Goal: Information Seeking & Learning: Learn about a topic

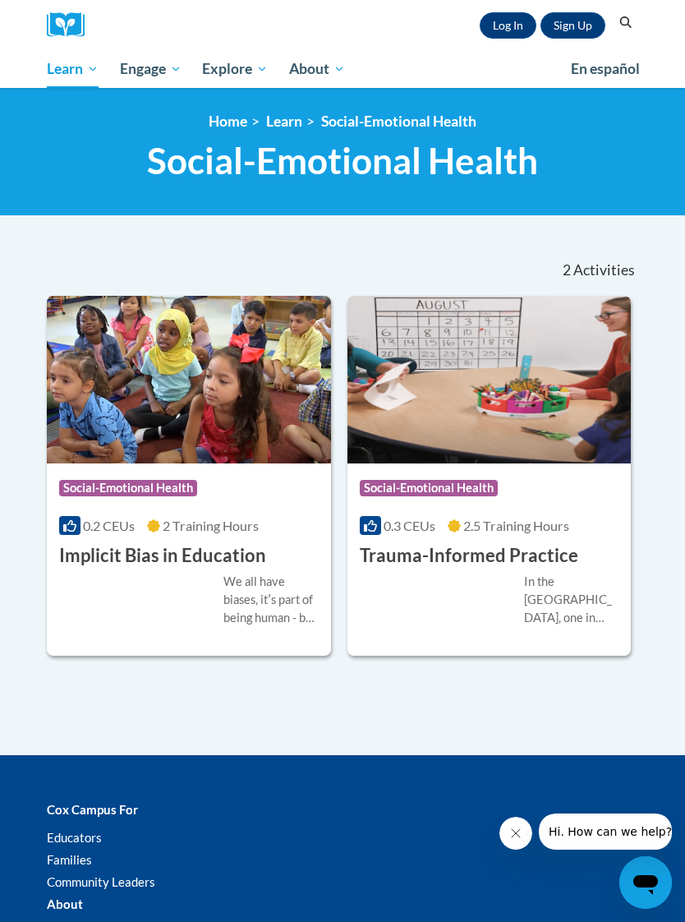
click at [0, 0] on span "All Courses" at bounding box center [0, 0] width 0 height 0
click at [247, 487] on div "Course Category: Social-Emotional Health" at bounding box center [189, 490] width 260 height 37
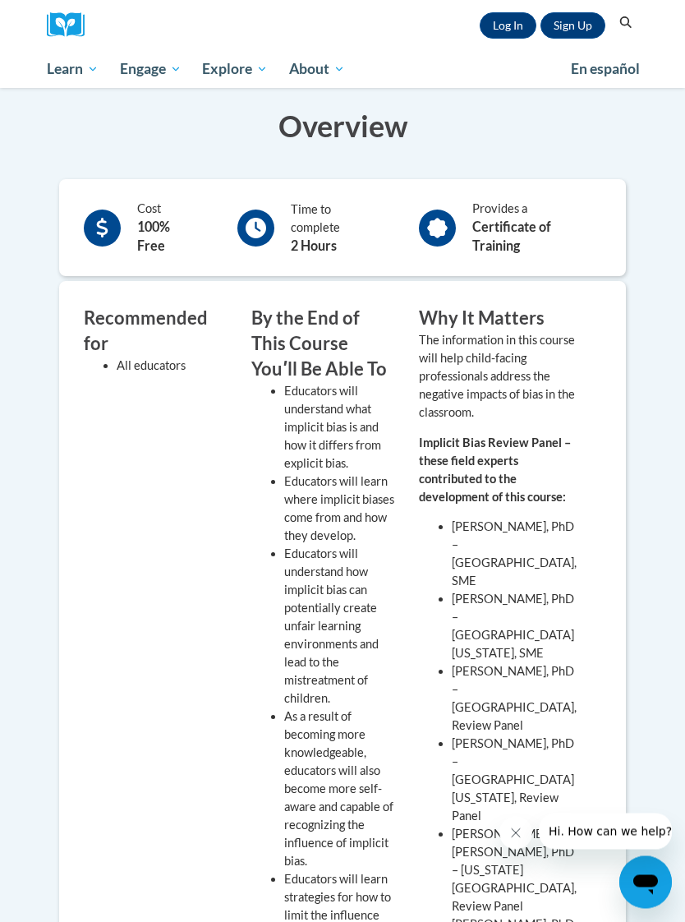
scroll to position [433, 0]
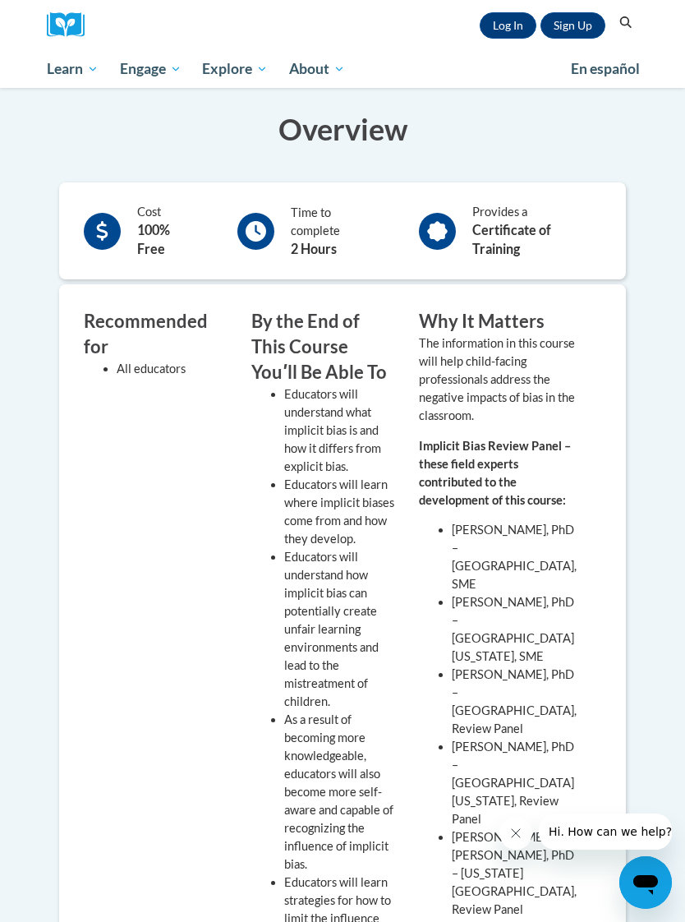
click at [525, 223] on b "Certificate of Training" at bounding box center [511, 239] width 79 height 35
click at [437, 221] on icon at bounding box center [438, 231] width 21 height 21
click at [0, 0] on span "Social-Emotional Health" at bounding box center [0, 0] width 0 height 0
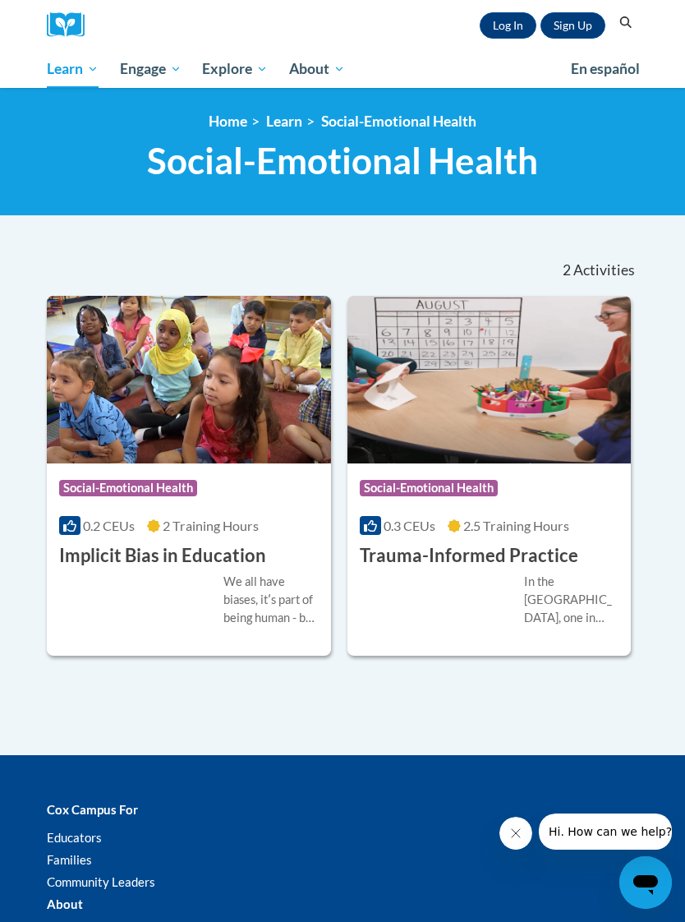
click at [241, 449] on img at bounding box center [189, 380] width 284 height 168
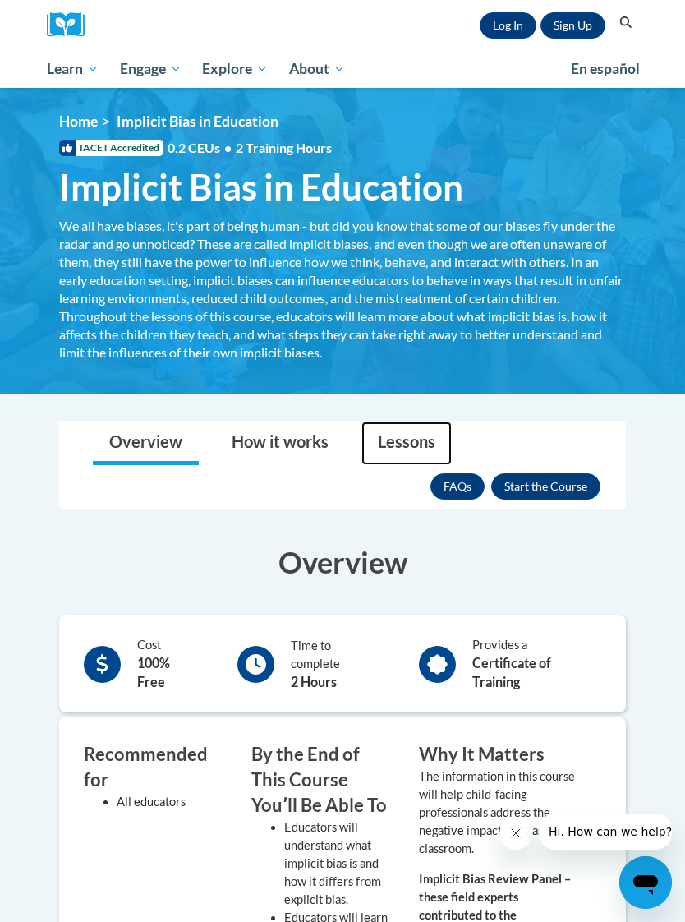
click at [406, 432] on link "Lessons" at bounding box center [407, 443] width 90 height 44
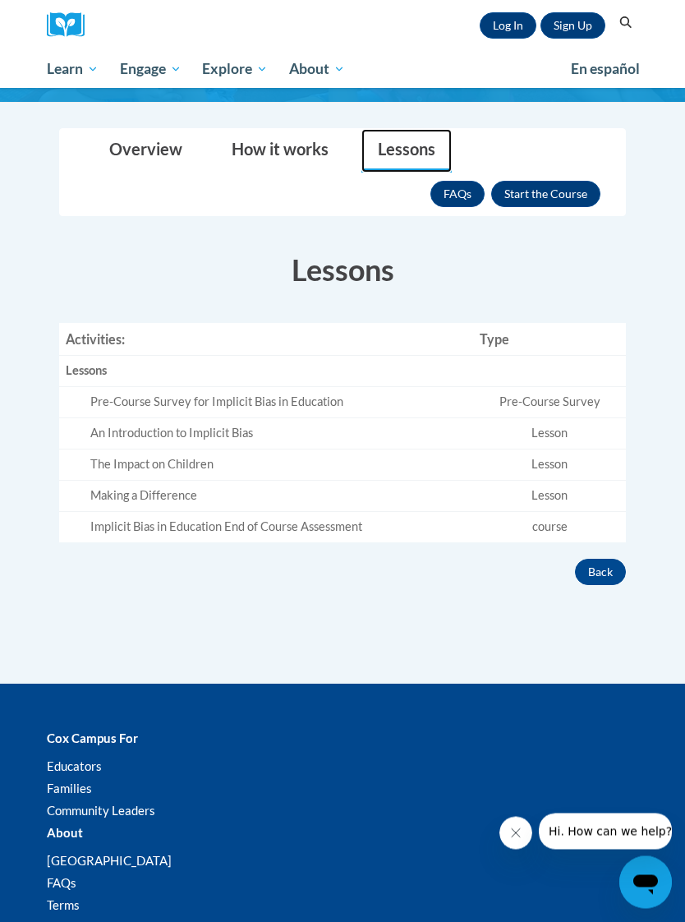
scroll to position [293, 0]
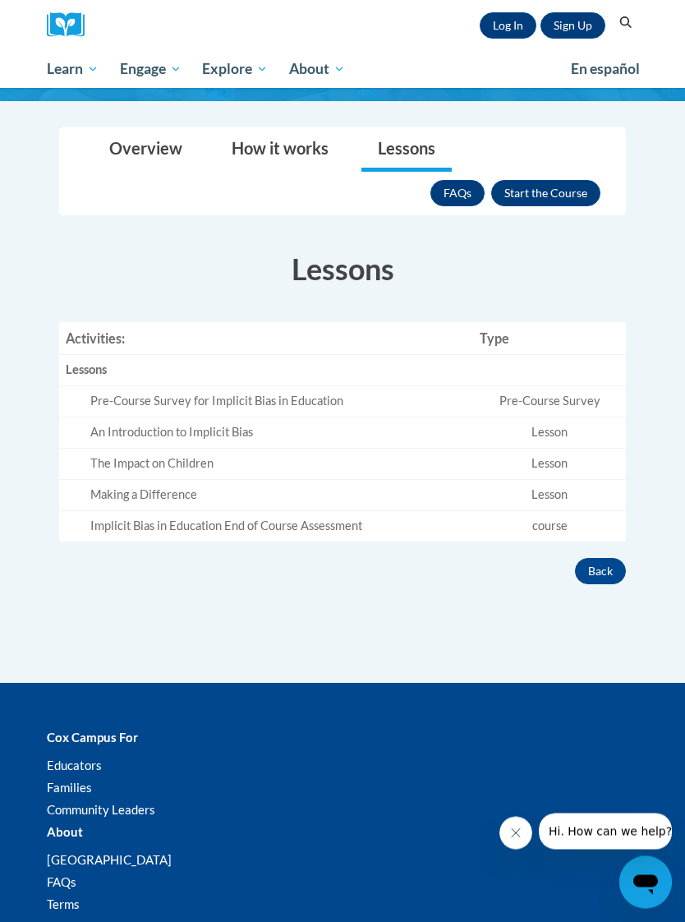
click at [195, 489] on div "Making a Difference" at bounding box center [278, 495] width 376 height 17
click at [559, 484] on td "Lesson" at bounding box center [549, 495] width 153 height 31
click at [412, 142] on link "Lessons" at bounding box center [407, 150] width 90 height 44
click at [554, 187] on button "Enroll" at bounding box center [545, 193] width 109 height 26
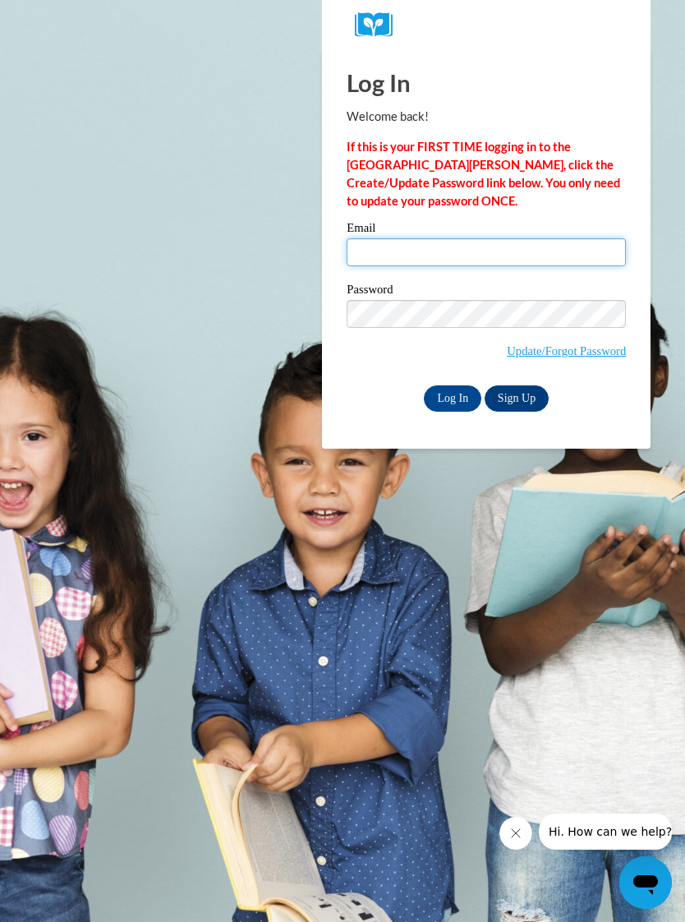
type input "[EMAIL_ADDRESS][DOMAIN_NAME]"
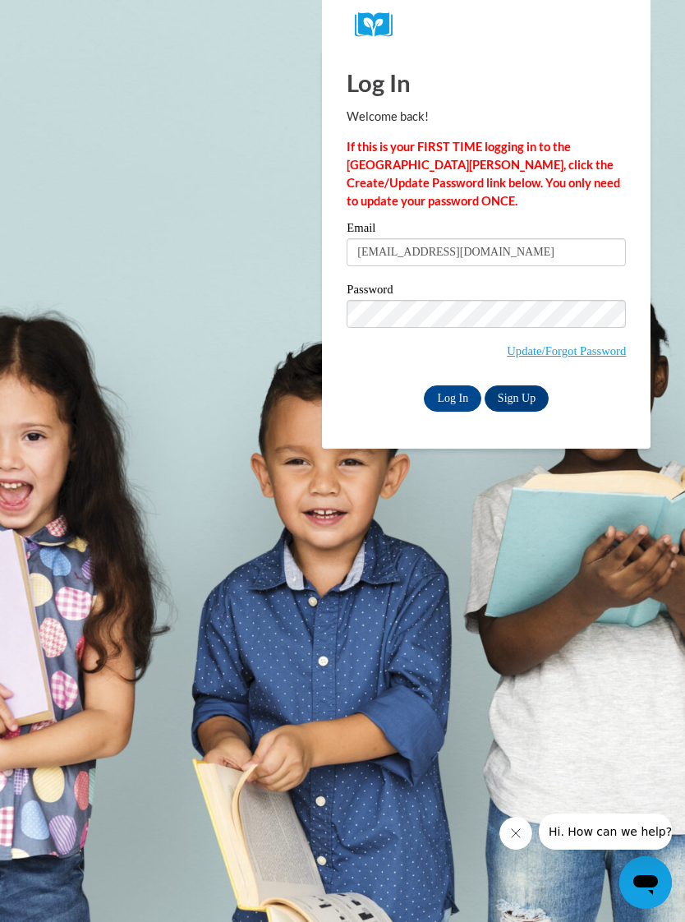
click at [453, 397] on input "Log In" at bounding box center [453, 398] width 58 height 26
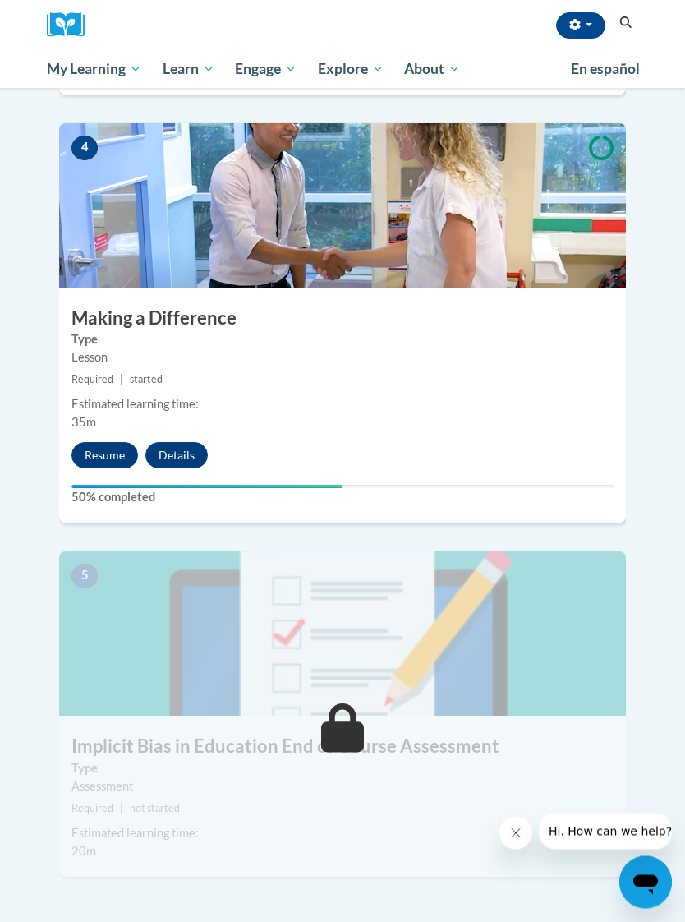
scroll to position [1635, 0]
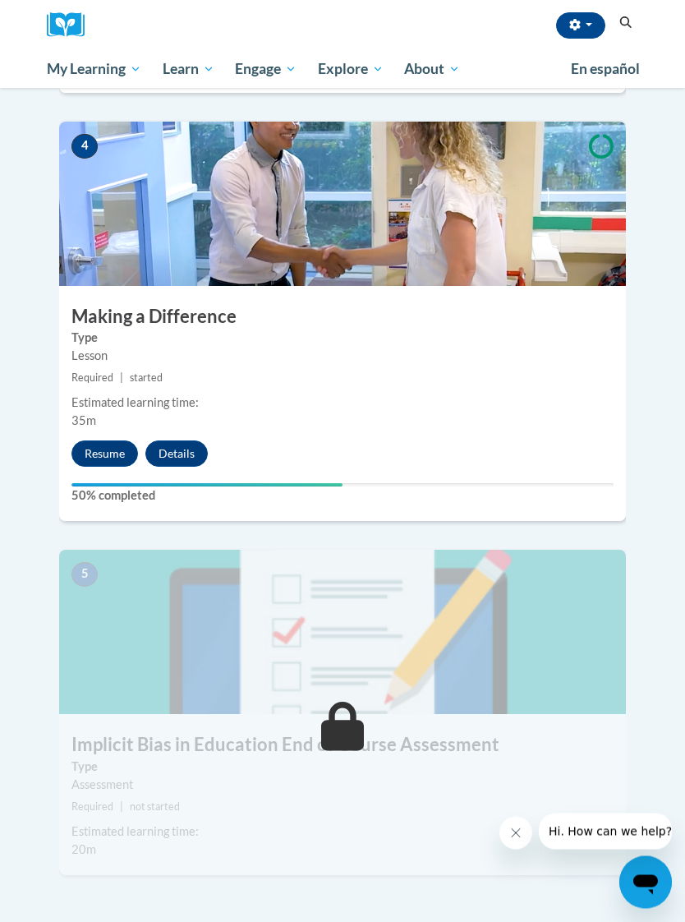
click at [111, 441] on button "Resume" at bounding box center [104, 454] width 67 height 26
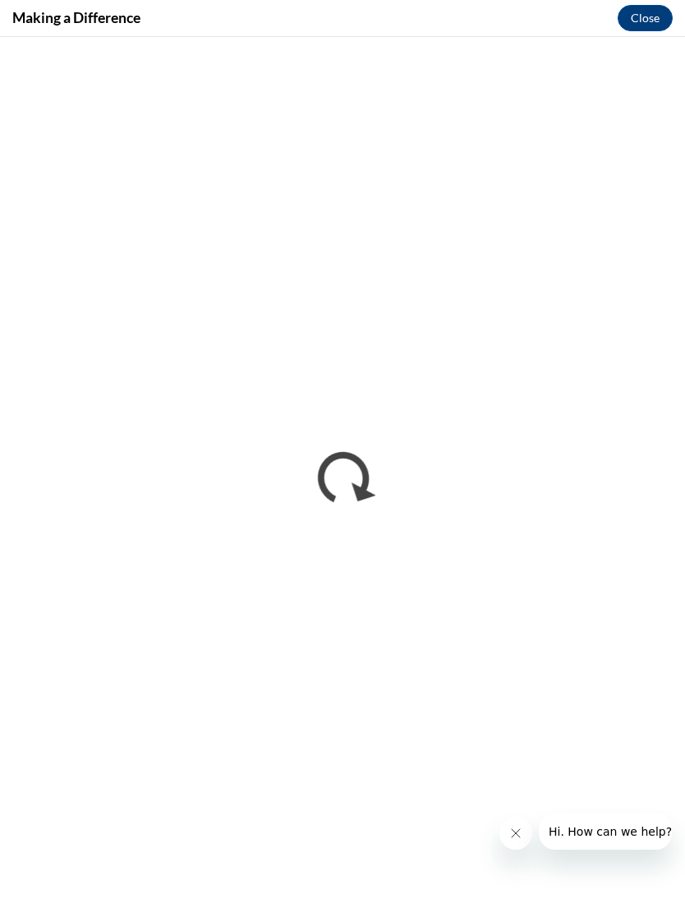
scroll to position [0, 0]
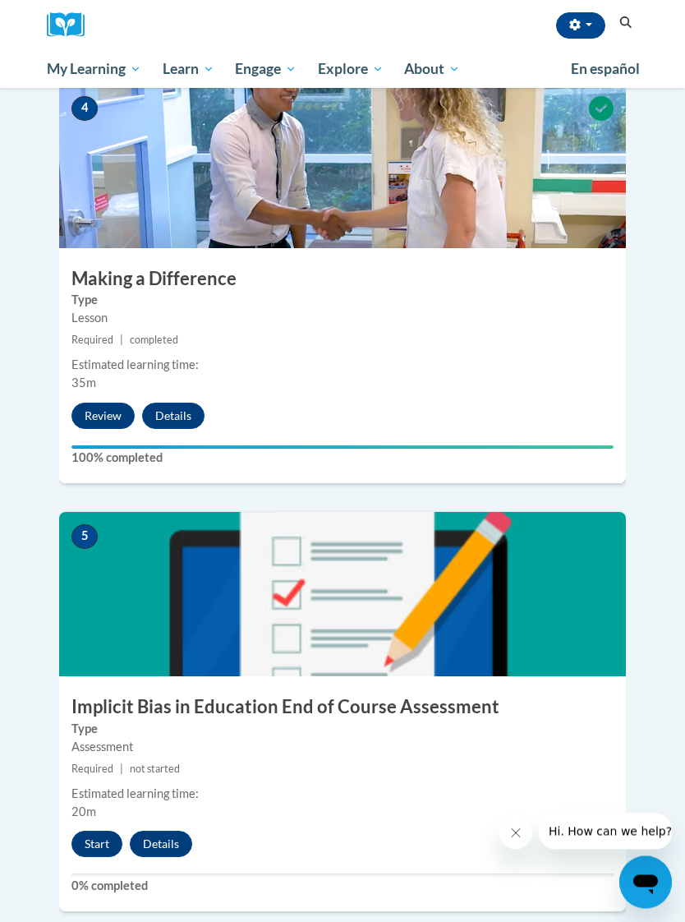
scroll to position [1665, 0]
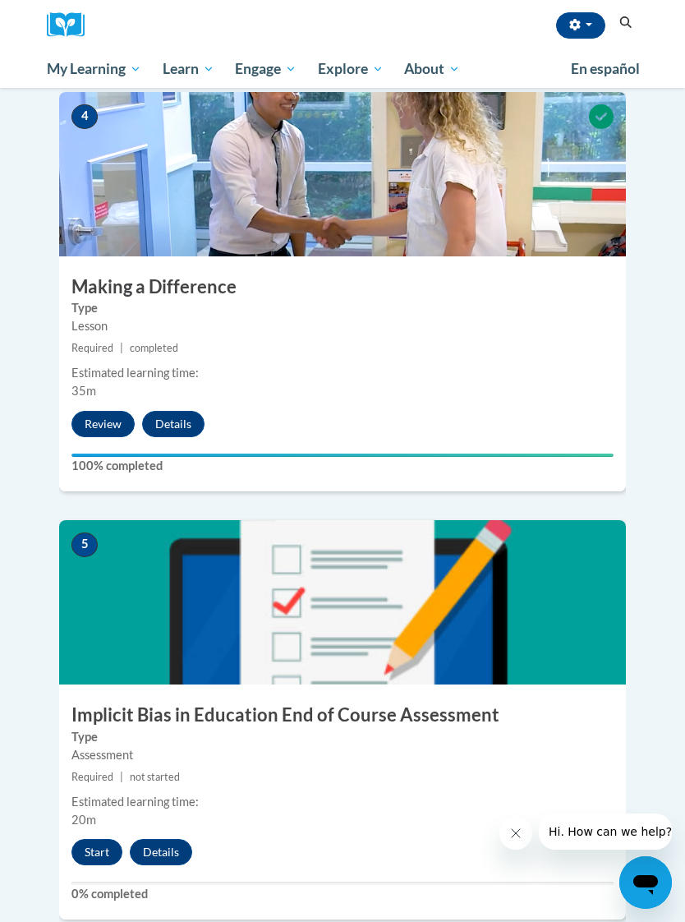
click at [97, 839] on button "Start" at bounding box center [96, 852] width 51 height 26
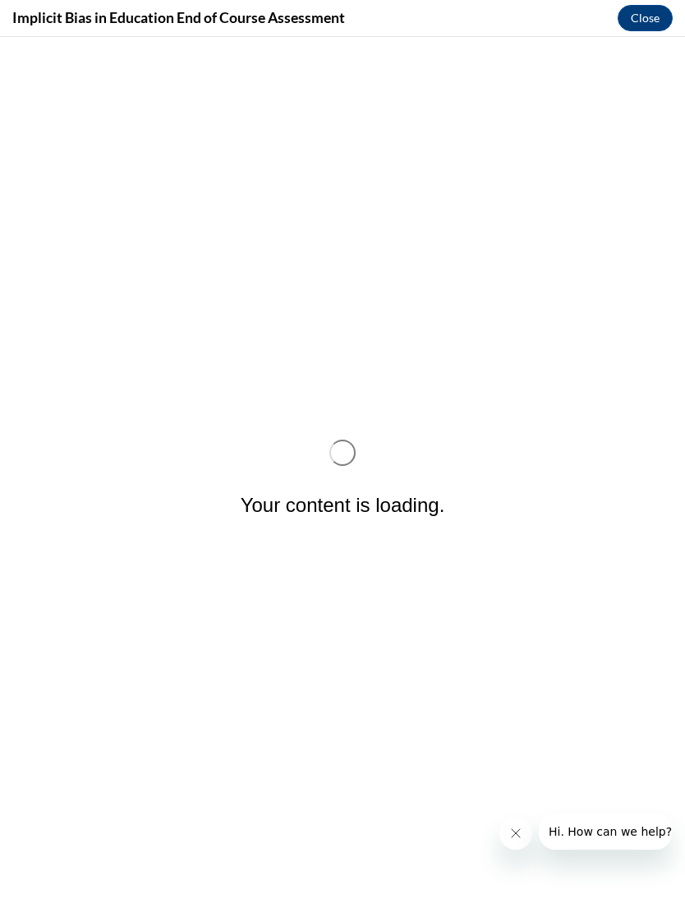
scroll to position [0, 0]
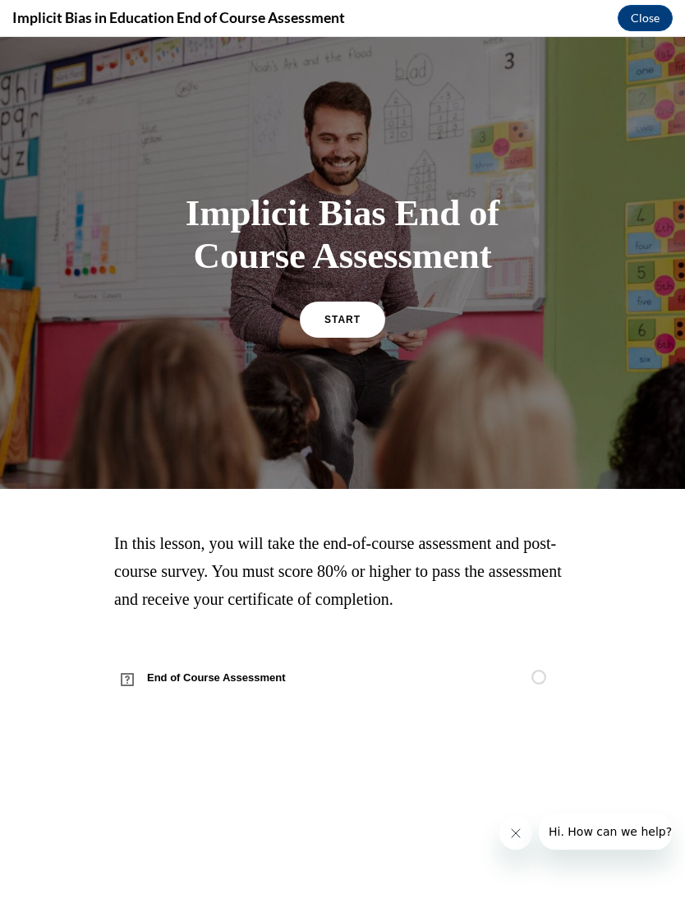
click at [332, 320] on span "START" at bounding box center [343, 320] width 36 height 12
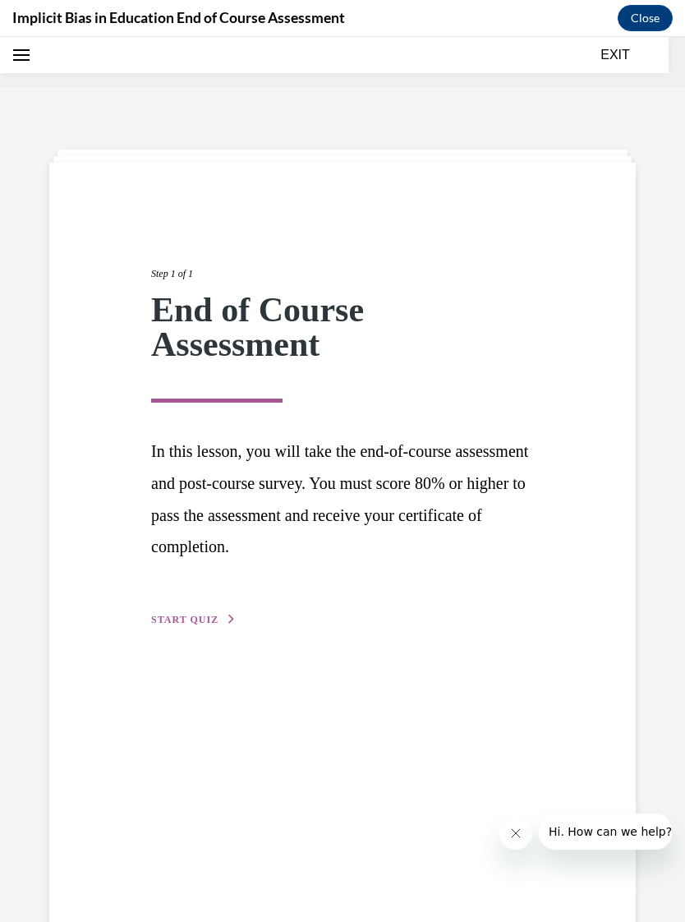
scroll to position [51, 0]
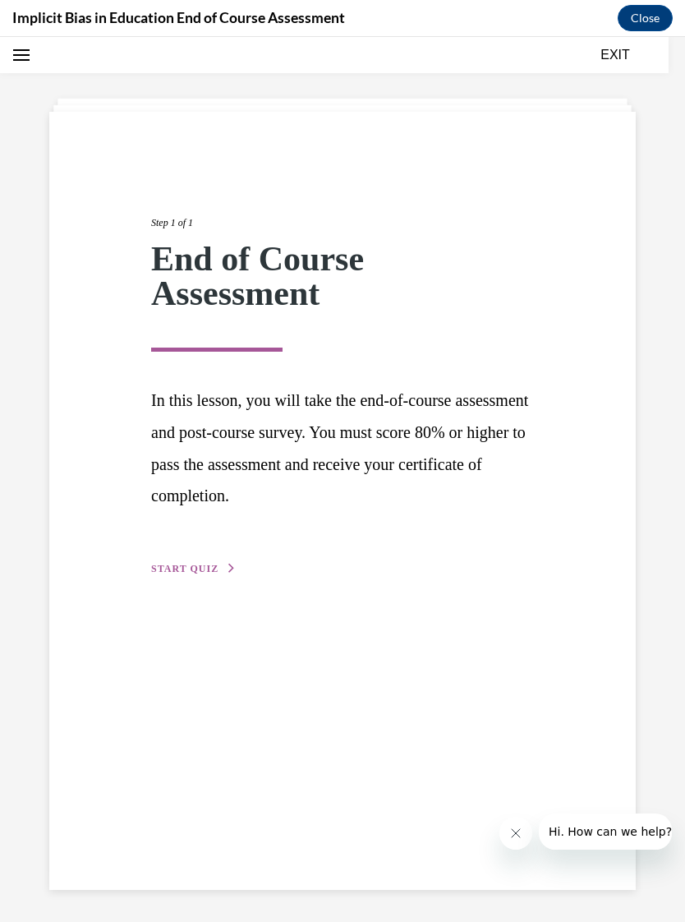
click at [194, 564] on span "START QUIZ" at bounding box center [184, 569] width 67 height 12
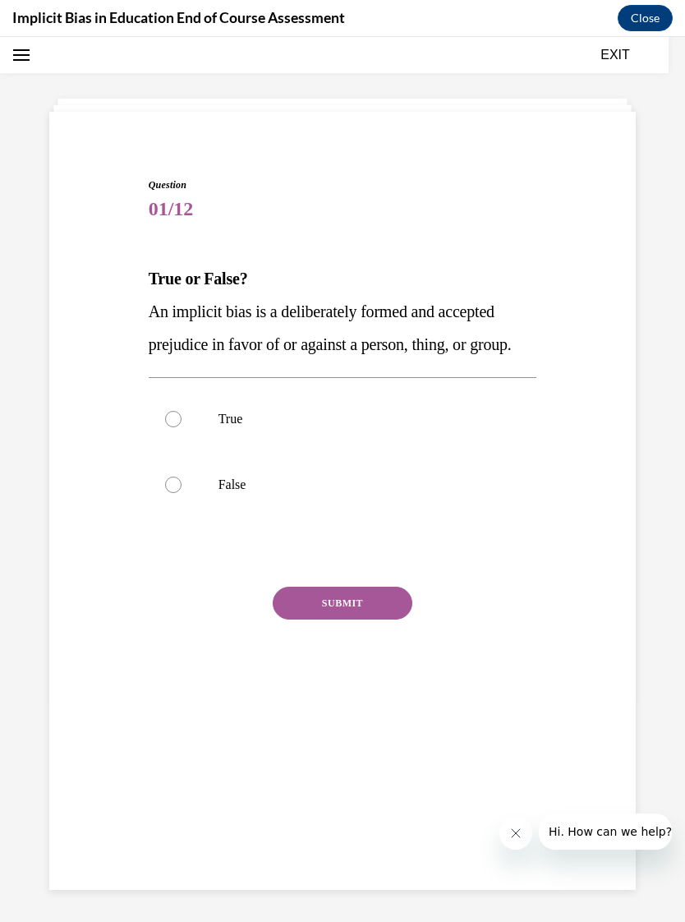
click at [179, 493] on div at bounding box center [173, 485] width 16 height 16
click at [179, 493] on input "False" at bounding box center [173, 485] width 16 height 16
radio input "true"
click at [357, 620] on button "SUBMIT" at bounding box center [343, 603] width 140 height 33
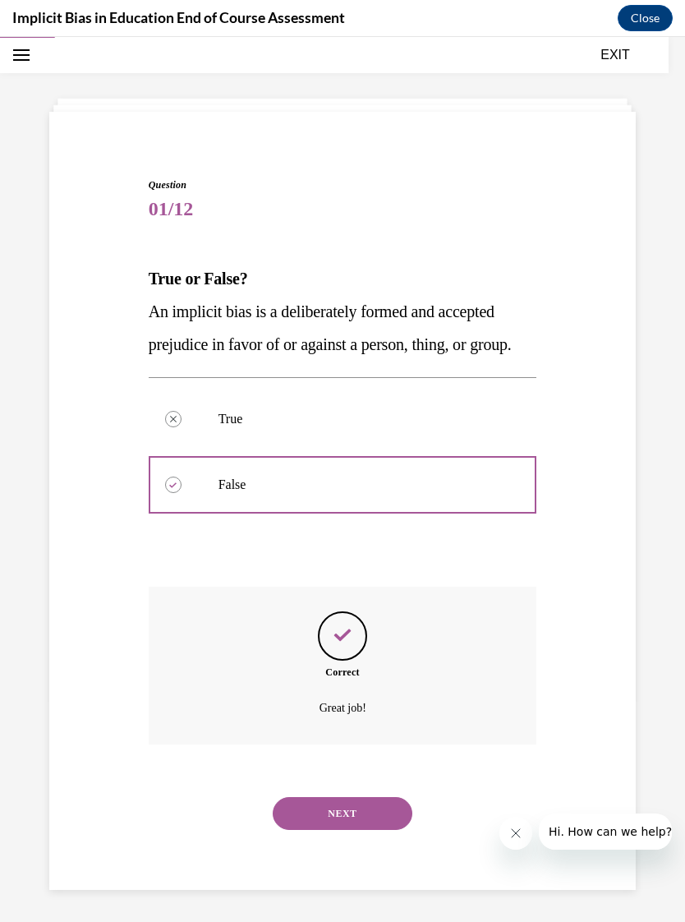
scroll to position [52, 0]
click at [366, 824] on button "NEXT" at bounding box center [343, 812] width 140 height 33
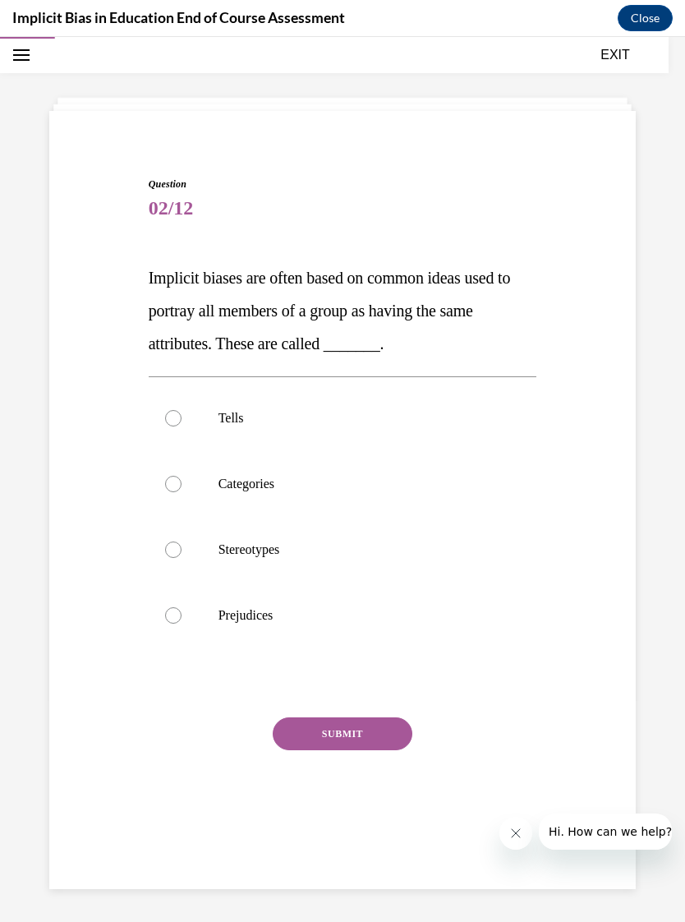
click at [183, 559] on label "Stereotypes" at bounding box center [343, 550] width 389 height 66
click at [182, 558] on input "Stereotypes" at bounding box center [173, 549] width 16 height 16
radio input "true"
click at [357, 740] on button "SUBMIT" at bounding box center [343, 733] width 140 height 33
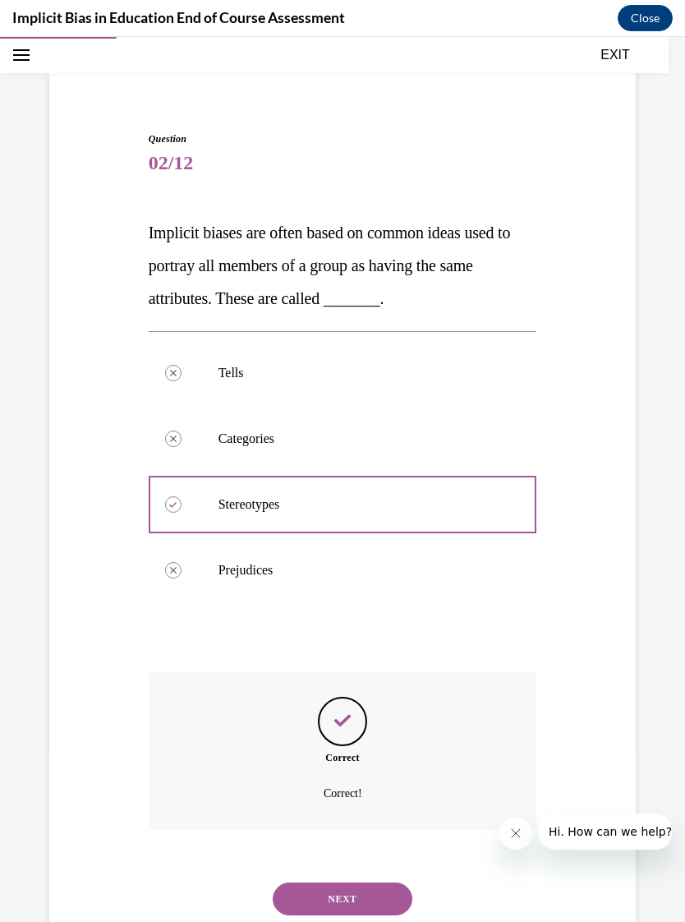
scroll to position [105, 0]
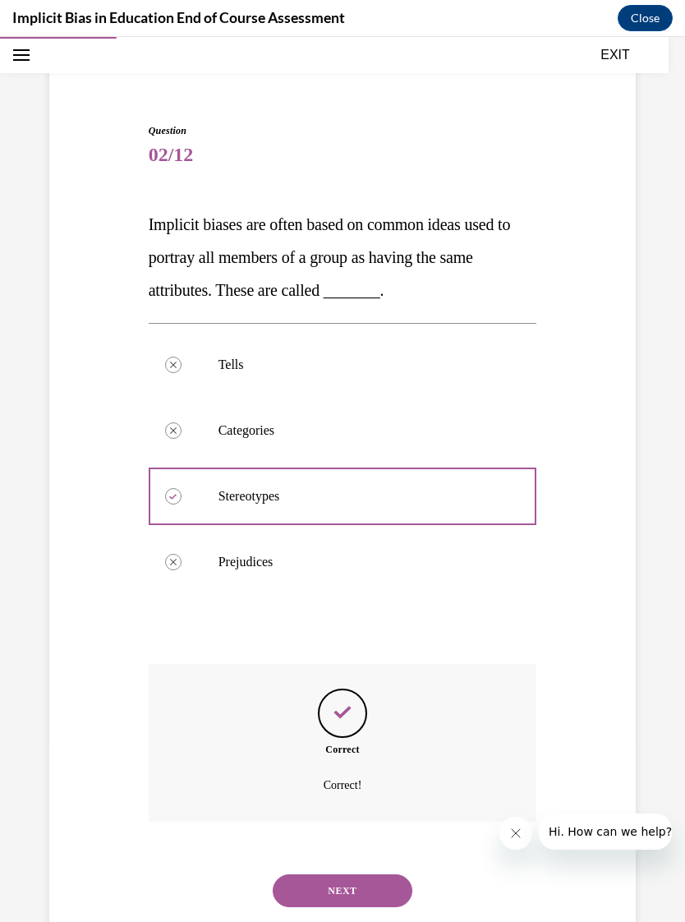
click at [380, 881] on button "NEXT" at bounding box center [343, 890] width 140 height 33
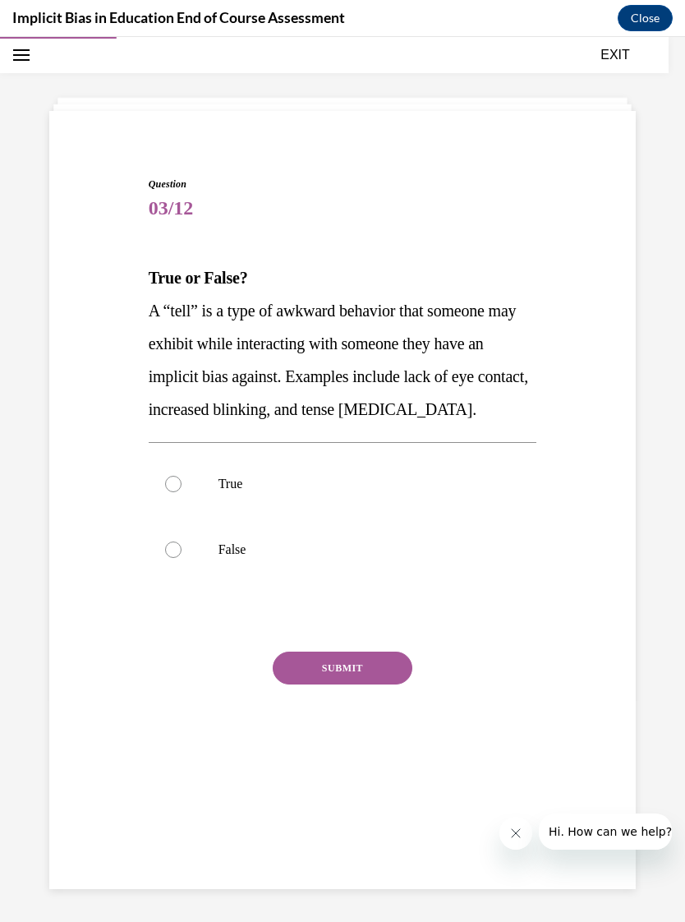
scroll to position [52, 0]
click at [172, 486] on div at bounding box center [173, 484] width 16 height 16
click at [172, 486] on input "True" at bounding box center [173, 484] width 16 height 16
radio input "true"
click at [362, 666] on button "SUBMIT" at bounding box center [343, 668] width 140 height 33
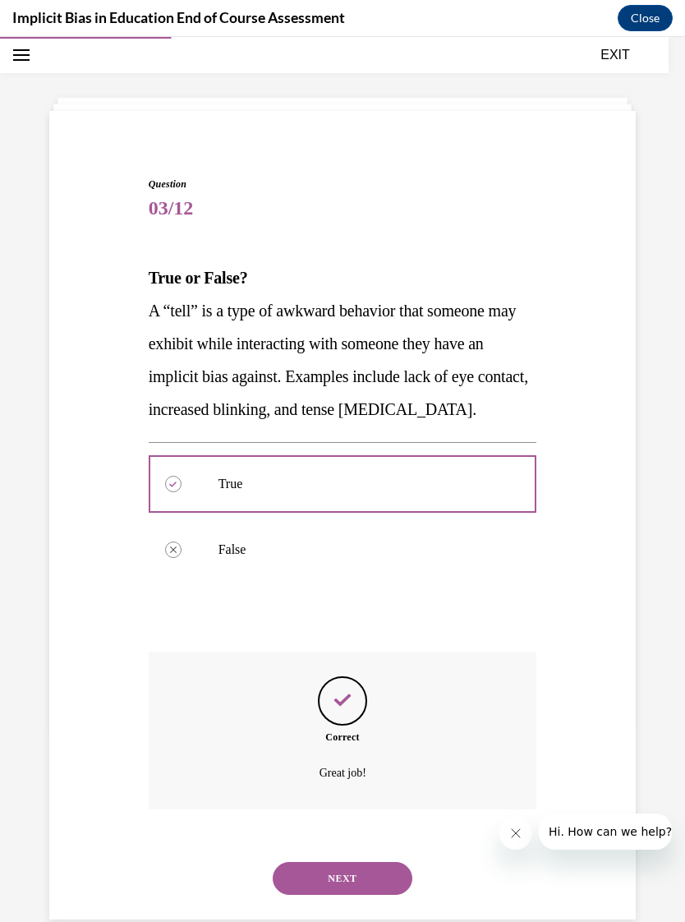
scroll to position [37, 0]
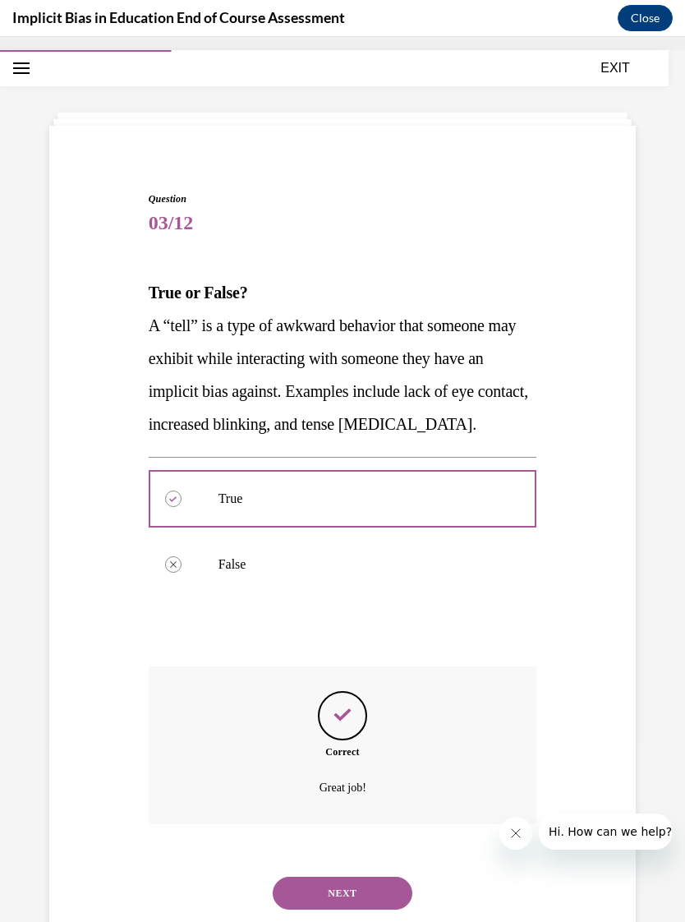
click at [348, 877] on button "NEXT" at bounding box center [343, 893] width 140 height 33
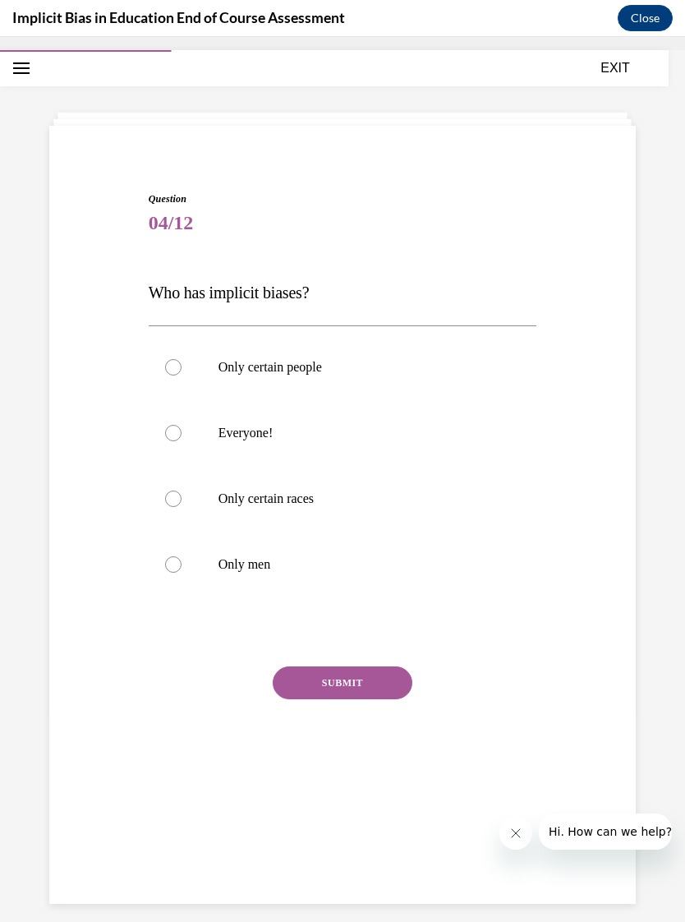
click at [174, 434] on div at bounding box center [173, 433] width 16 height 16
click at [174, 434] on input "Everyone!" at bounding box center [173, 433] width 16 height 16
radio input "true"
click at [348, 684] on button "SUBMIT" at bounding box center [343, 682] width 140 height 33
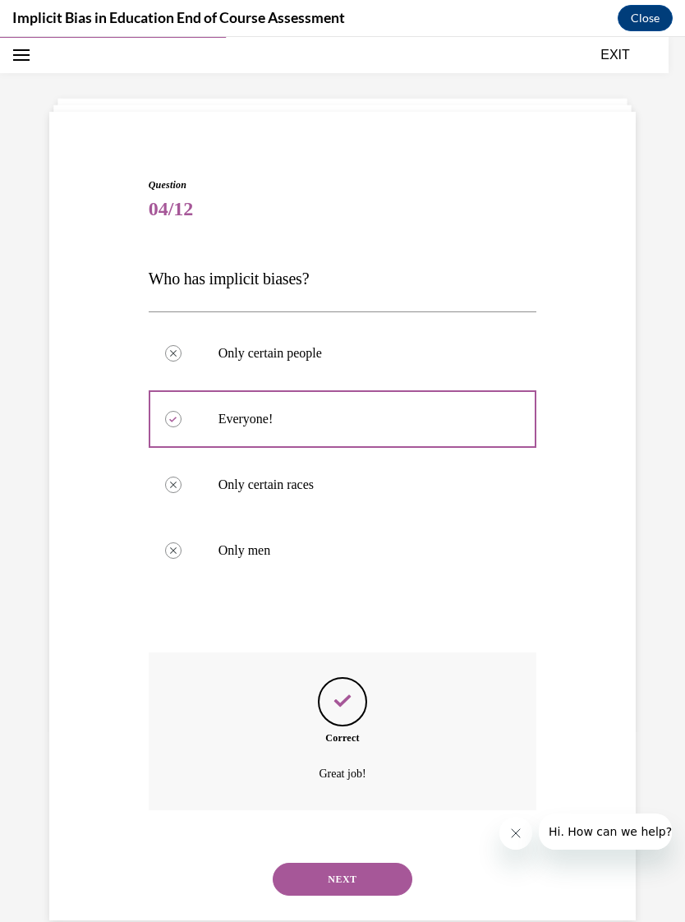
scroll to position [52, 0]
click at [358, 862] on button "NEXT" at bounding box center [343, 878] width 140 height 33
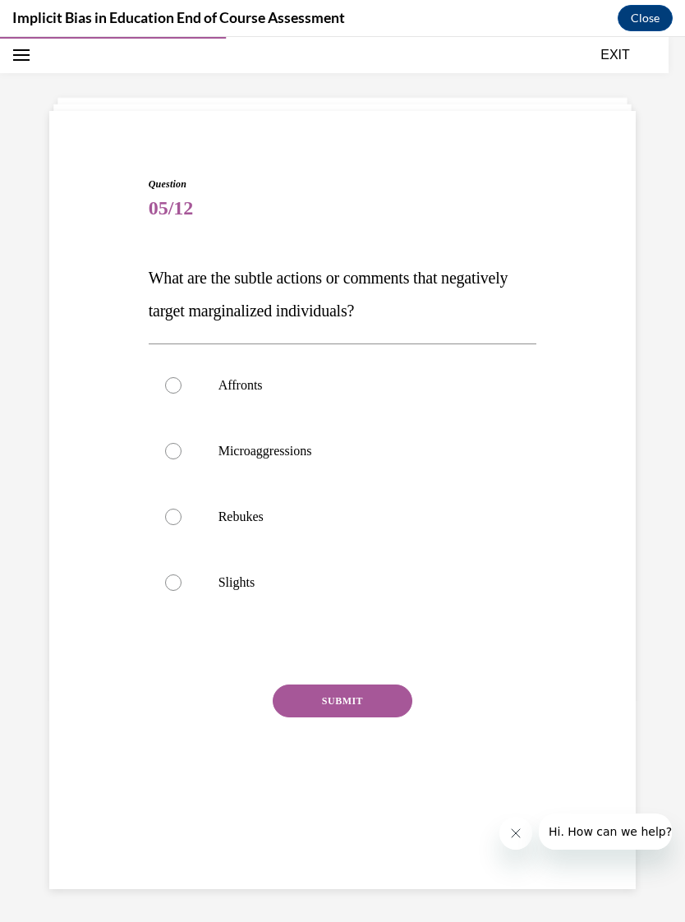
click at [173, 453] on div at bounding box center [173, 451] width 16 height 16
click at [173, 453] on input "Microaggressions" at bounding box center [173, 451] width 16 height 16
radio input "true"
click at [374, 705] on button "SUBMIT" at bounding box center [343, 700] width 140 height 33
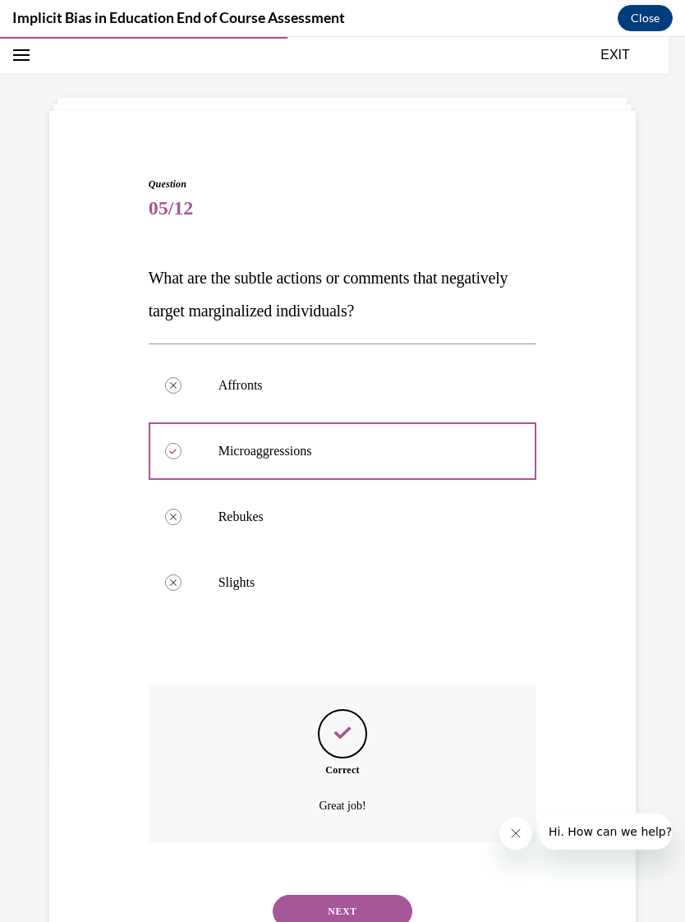
scroll to position [72, 0]
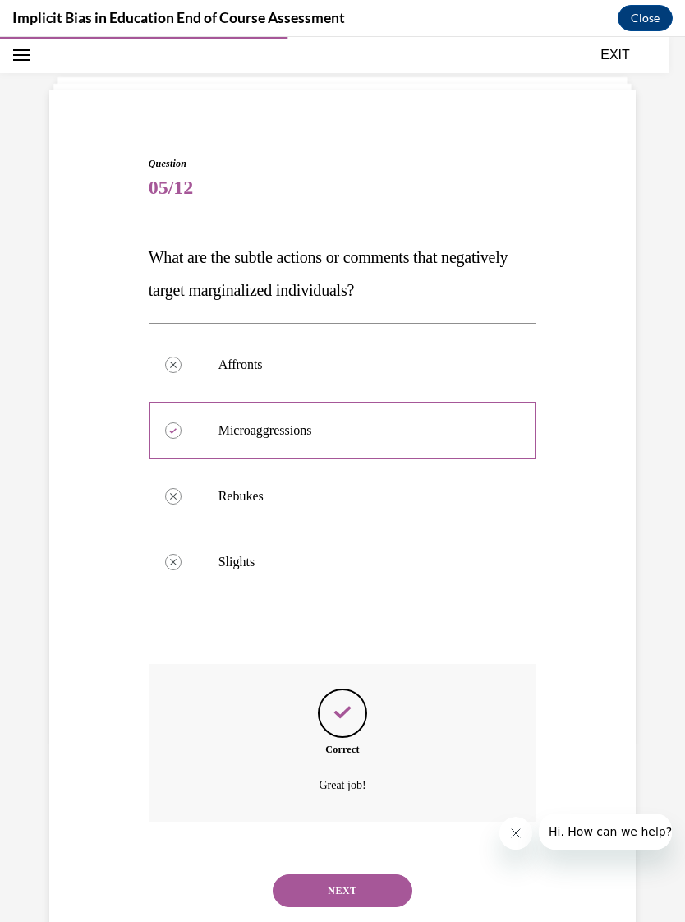
click at [352, 874] on button "NEXT" at bounding box center [343, 890] width 140 height 33
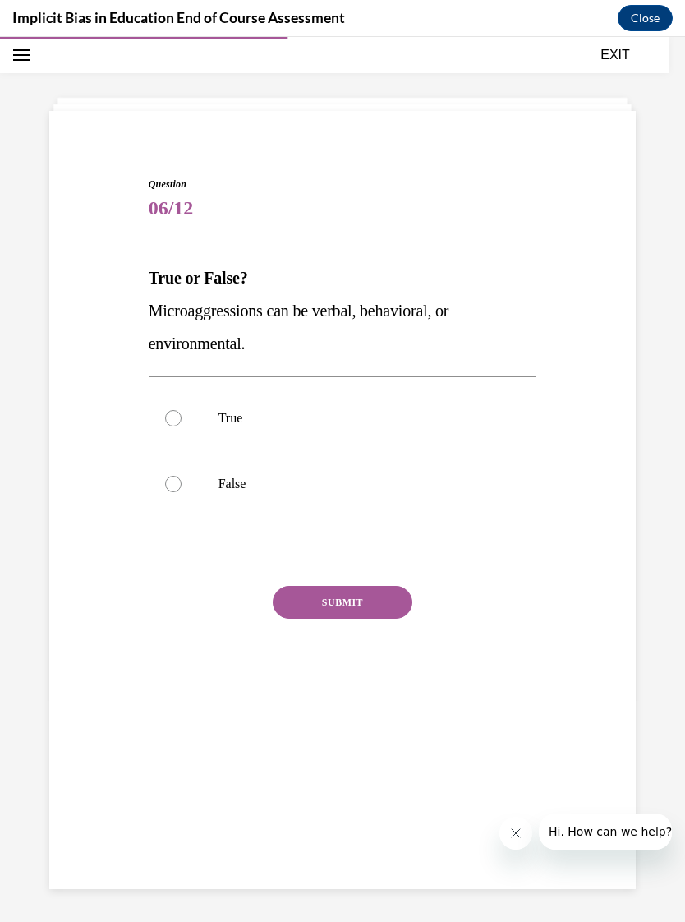
scroll to position [52, 0]
click at [175, 399] on label "True" at bounding box center [343, 418] width 389 height 66
click at [175, 410] on input "True" at bounding box center [173, 418] width 16 height 16
radio input "true"
click at [363, 582] on div "Question 06/12 True or False? Microaggressions can be verbal, behavioral, or en…" at bounding box center [343, 449] width 389 height 544
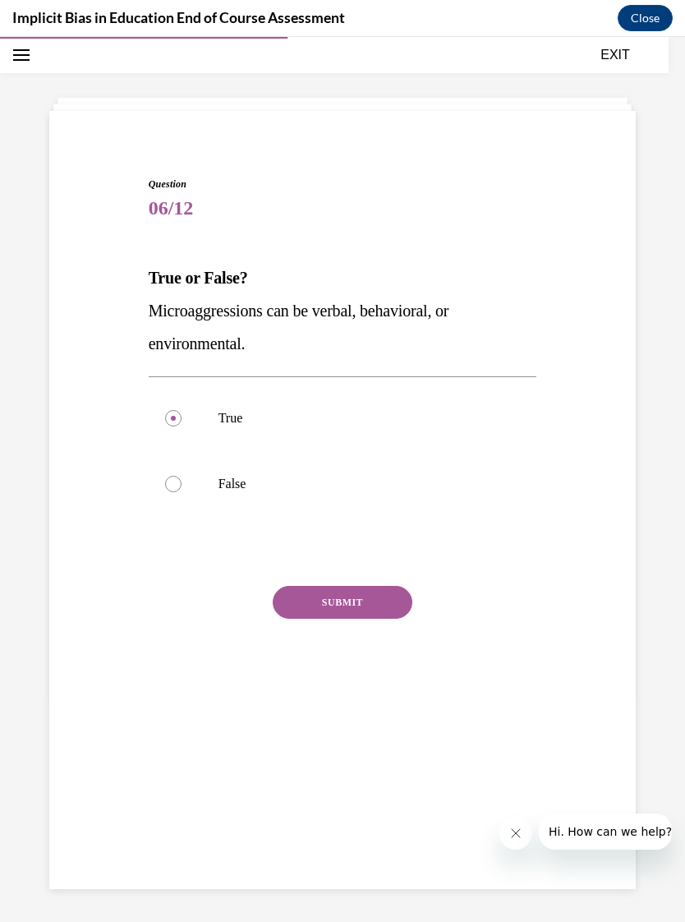
click at [338, 581] on div "Question 06/12 True or False? Microaggressions can be verbal, behavioral, or en…" at bounding box center [343, 449] width 389 height 544
click at [343, 595] on button "SUBMIT" at bounding box center [343, 602] width 140 height 33
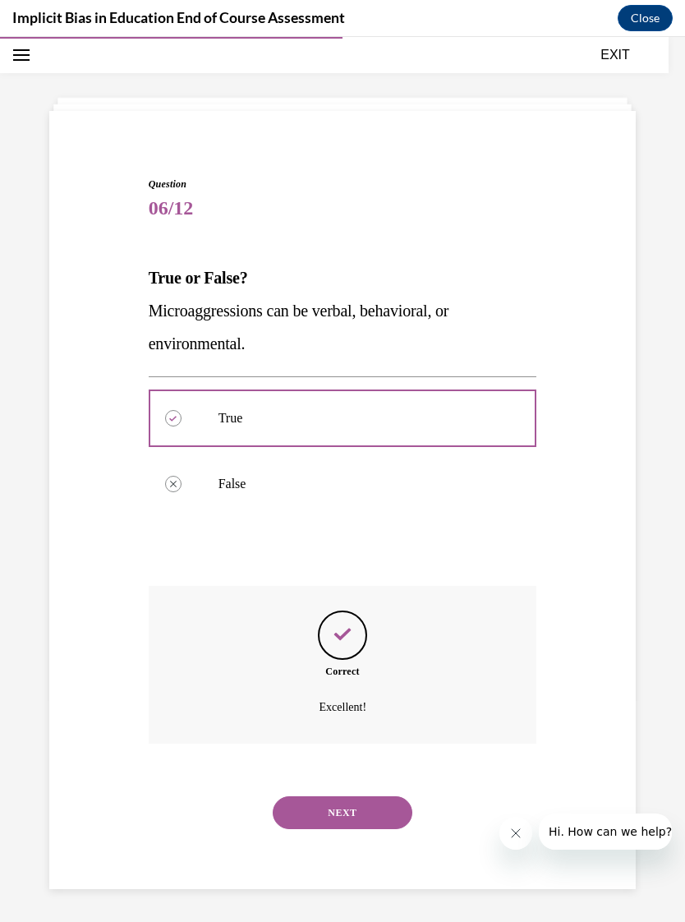
click at [355, 796] on button "NEXT" at bounding box center [343, 812] width 140 height 33
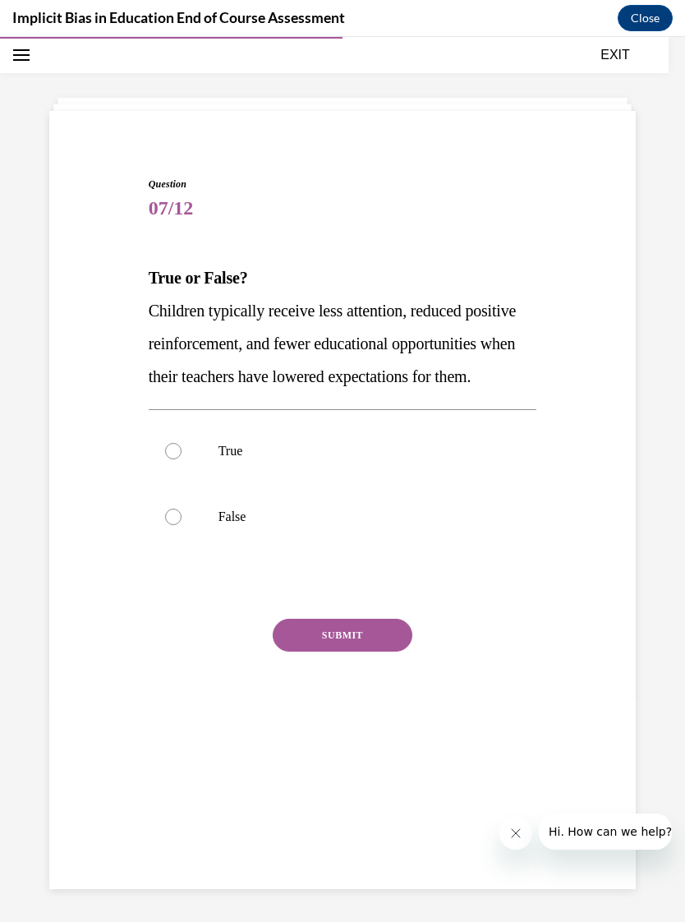
click at [177, 459] on div at bounding box center [173, 451] width 16 height 16
click at [177, 459] on input "True" at bounding box center [173, 451] width 16 height 16
radio input "true"
click at [358, 652] on button "SUBMIT" at bounding box center [343, 635] width 140 height 33
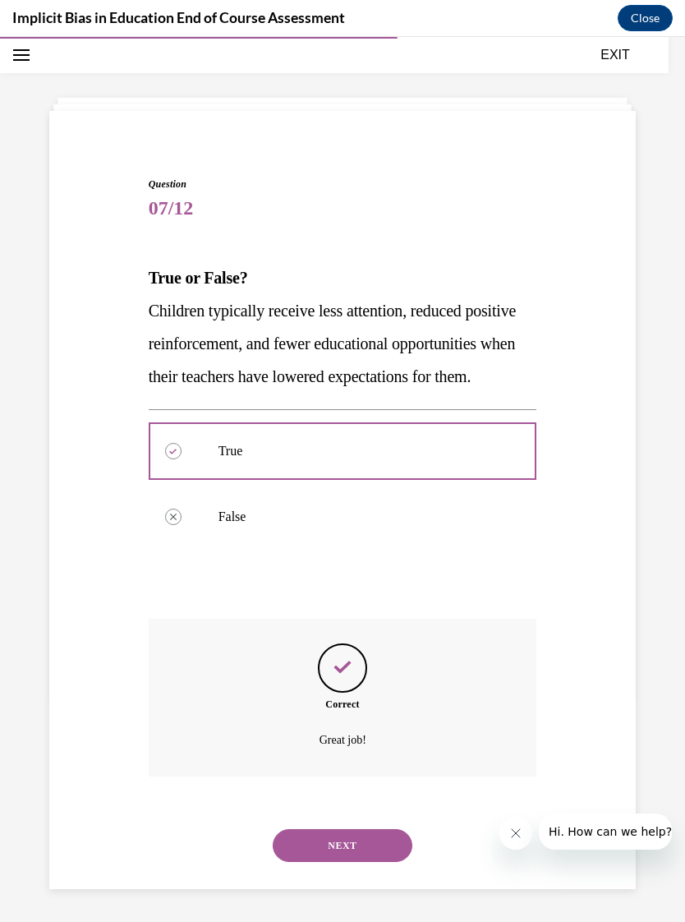
click at [354, 854] on button "NEXT" at bounding box center [343, 845] width 140 height 33
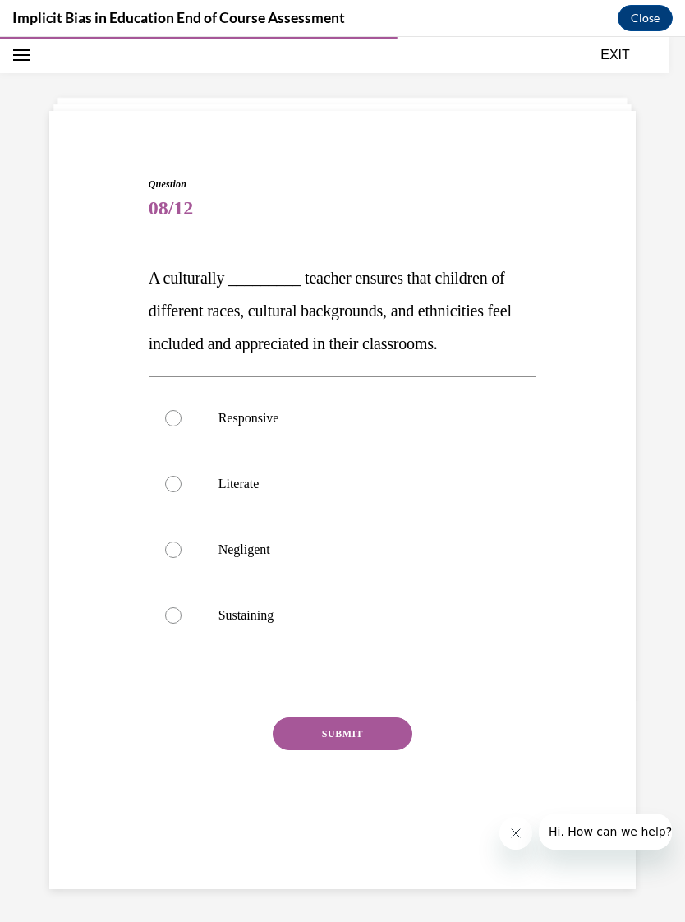
click at [182, 417] on label "Responsive" at bounding box center [343, 418] width 389 height 66
click at [182, 417] on input "Responsive" at bounding box center [173, 418] width 16 height 16
radio input "true"
click at [339, 737] on button "SUBMIT" at bounding box center [343, 733] width 140 height 33
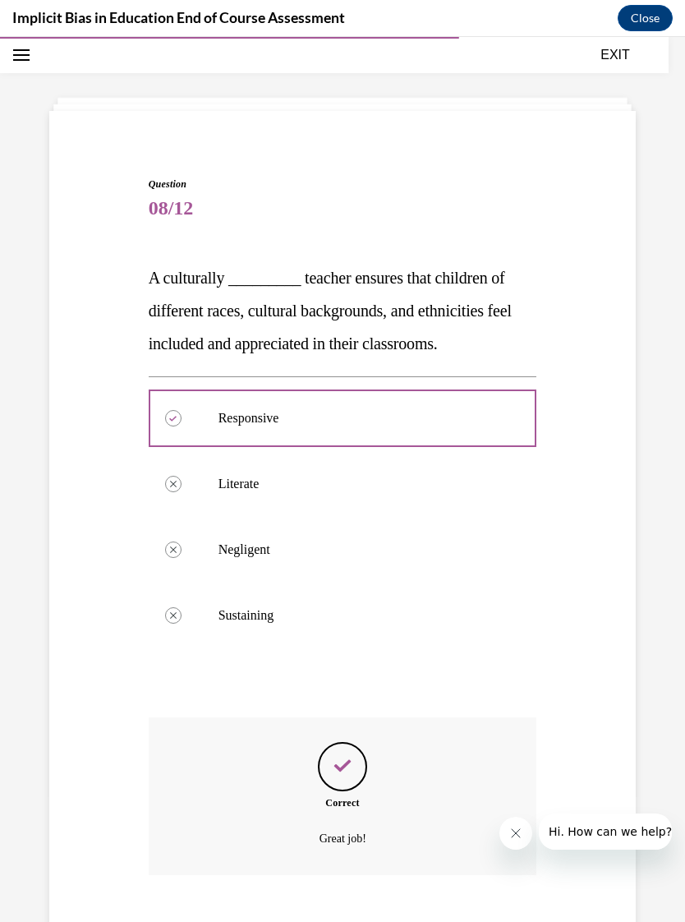
scroll to position [105, 0]
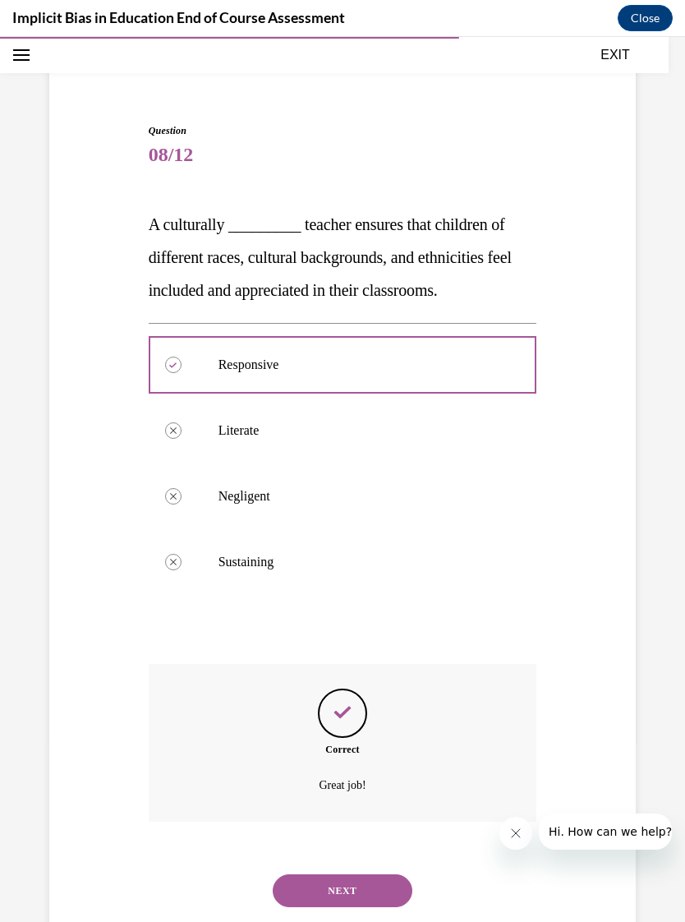
click at [362, 874] on button "NEXT" at bounding box center [343, 890] width 140 height 33
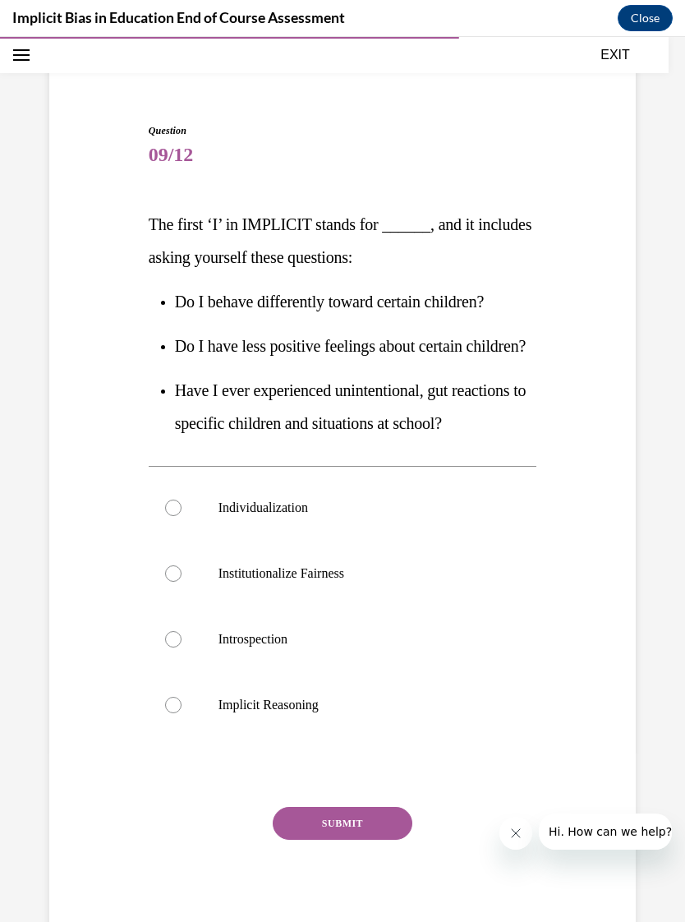
click at [179, 647] on div at bounding box center [173, 639] width 16 height 16
click at [179, 647] on input "Introspection" at bounding box center [173, 639] width 16 height 16
radio input "true"
click at [362, 840] on button "SUBMIT" at bounding box center [343, 823] width 140 height 33
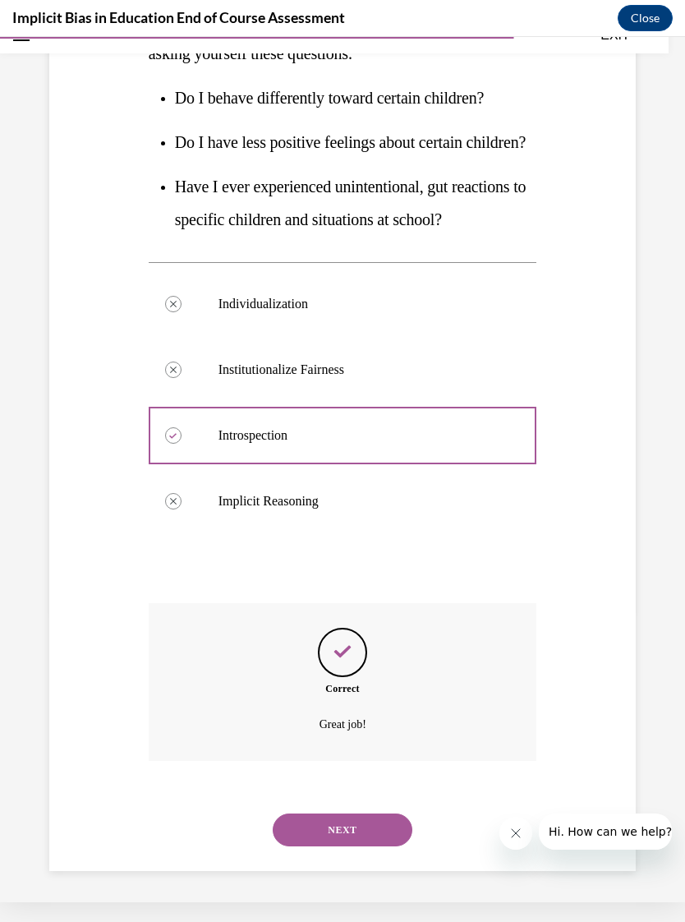
scroll to position [314, 0]
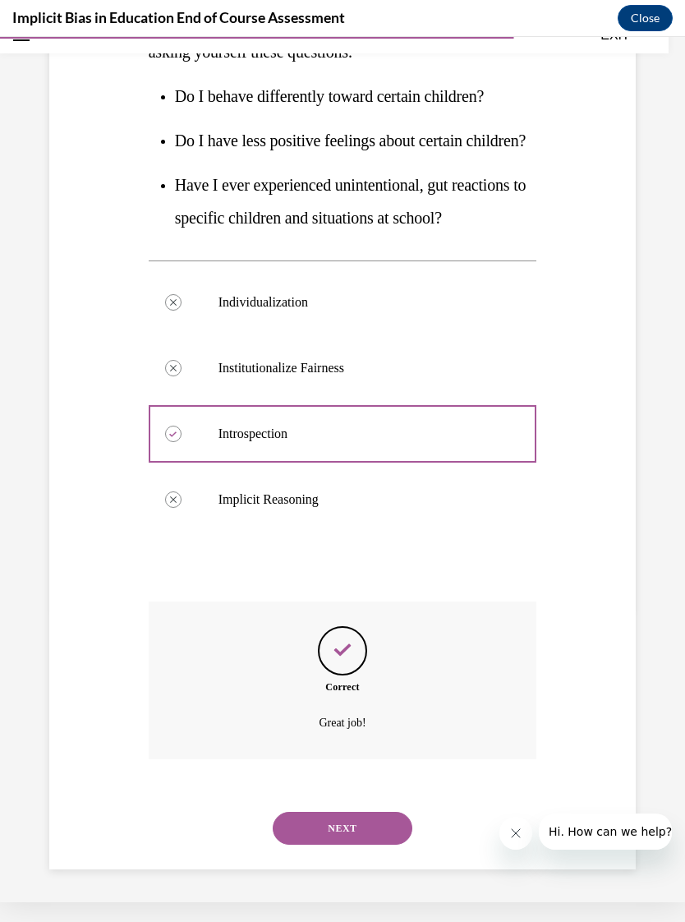
click at [345, 845] on button "NEXT" at bounding box center [343, 828] width 140 height 33
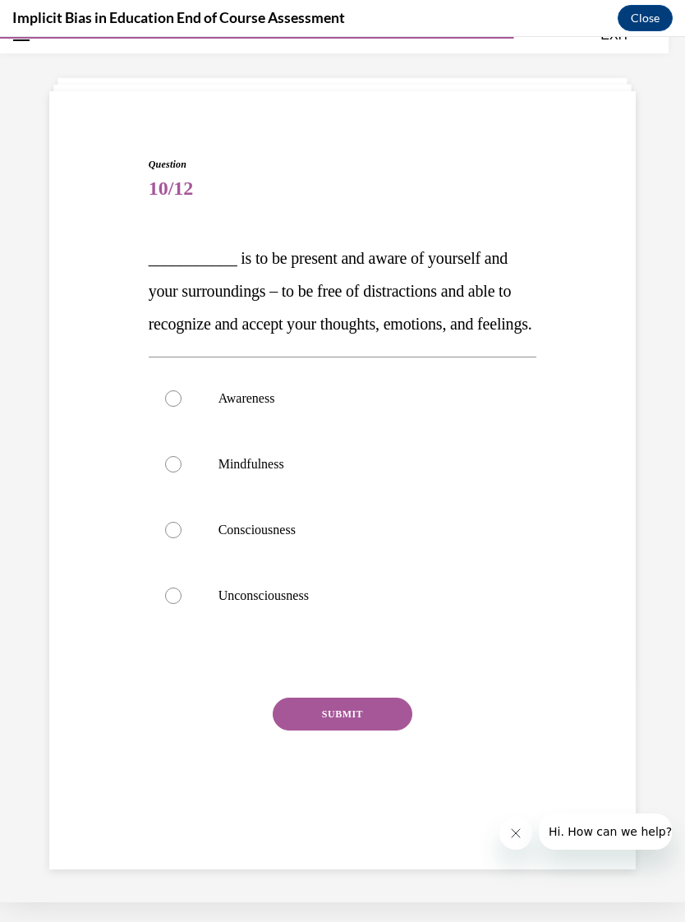
scroll to position [52, 0]
click at [177, 538] on div at bounding box center [173, 530] width 16 height 16
click at [177, 538] on input "Consciousness" at bounding box center [173, 530] width 16 height 16
radio input "true"
click at [366, 730] on button "SUBMIT" at bounding box center [343, 714] width 140 height 33
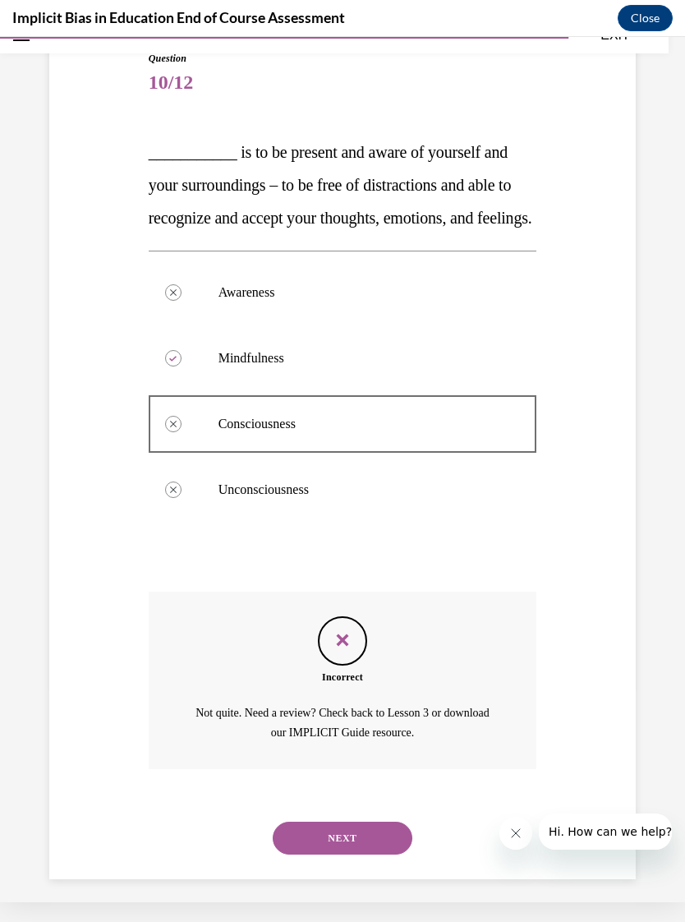
scroll to position [157, 0]
click at [175, 362] on icon at bounding box center [172, 360] width 7 height 6
click at [298, 367] on p "Mindfulness" at bounding box center [358, 359] width 278 height 16
click at [374, 848] on button "NEXT" at bounding box center [343, 838] width 140 height 33
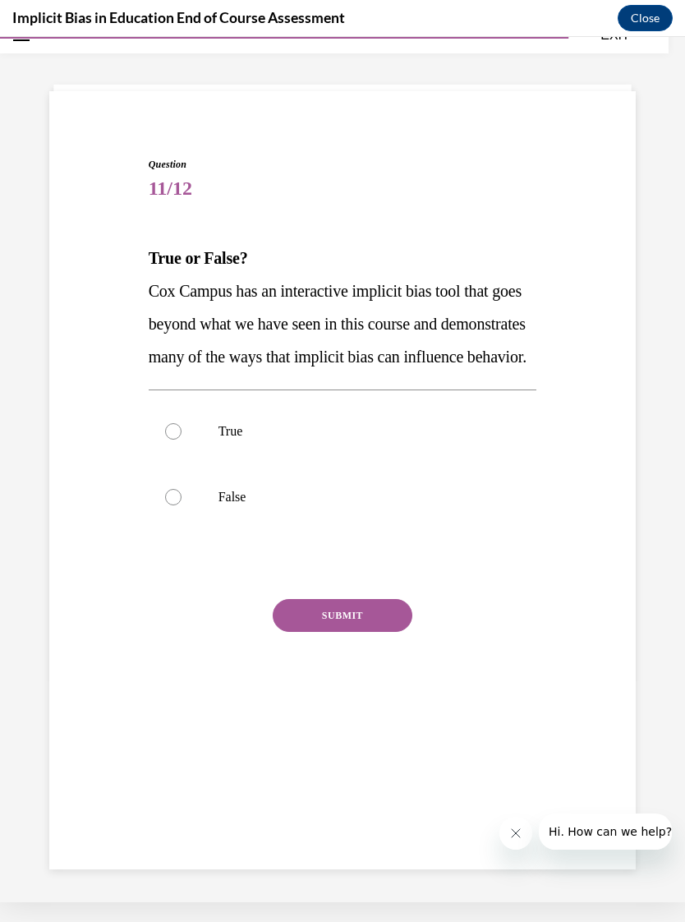
scroll to position [52, 0]
click at [178, 440] on div at bounding box center [173, 431] width 16 height 16
click at [178, 440] on input "True" at bounding box center [173, 431] width 16 height 16
radio input "true"
click at [367, 632] on button "SUBMIT" at bounding box center [343, 615] width 140 height 33
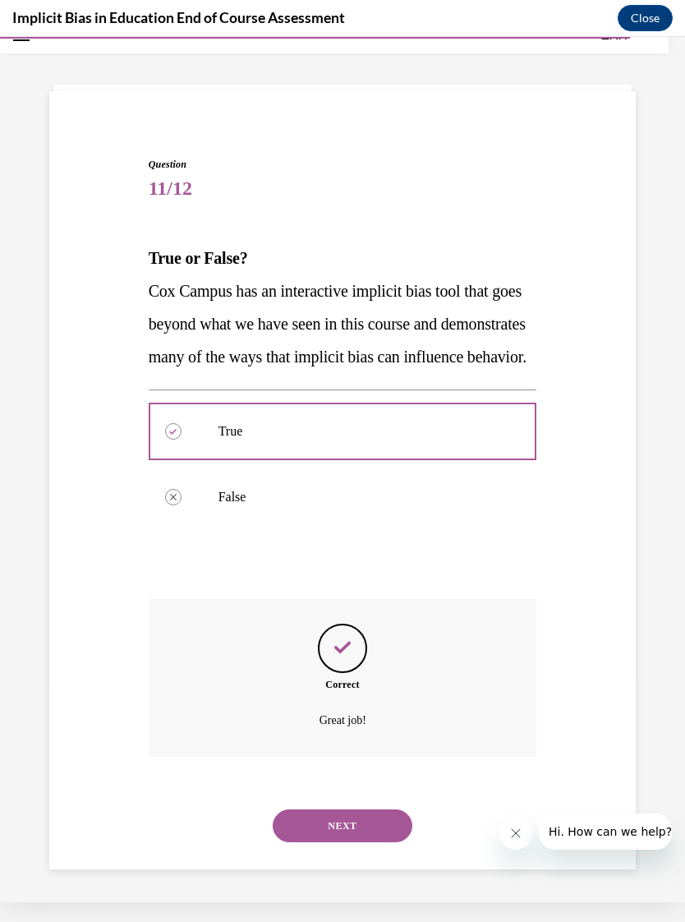
click at [371, 842] on button "NEXT" at bounding box center [343, 825] width 140 height 33
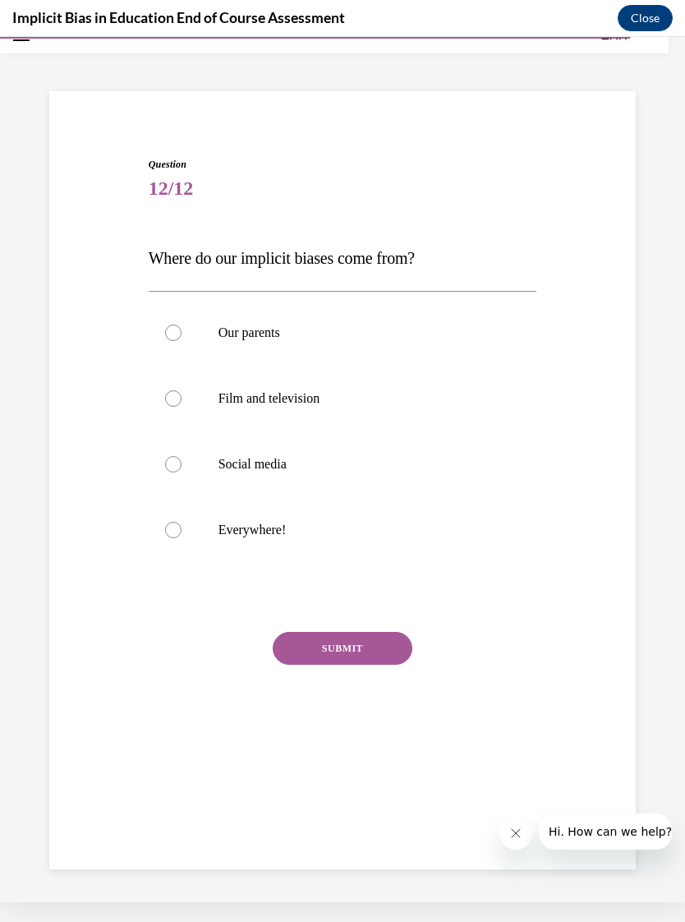
click at [179, 533] on div at bounding box center [173, 530] width 16 height 16
click at [179, 533] on input "Everywhere!" at bounding box center [173, 530] width 16 height 16
radio input "true"
click at [356, 648] on button "SUBMIT" at bounding box center [343, 648] width 140 height 33
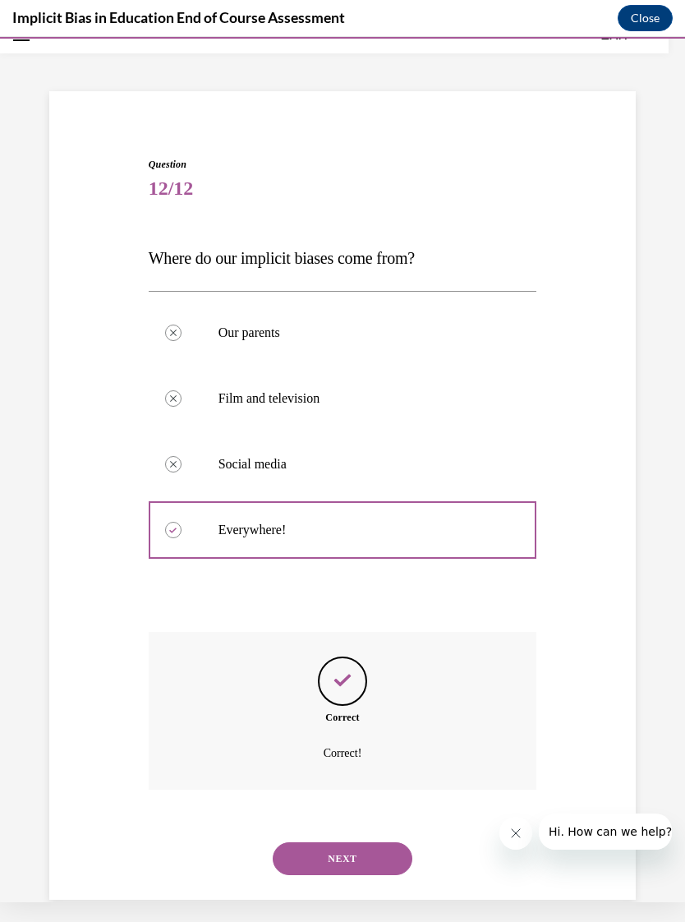
click at [362, 842] on button "NEXT" at bounding box center [343, 858] width 140 height 33
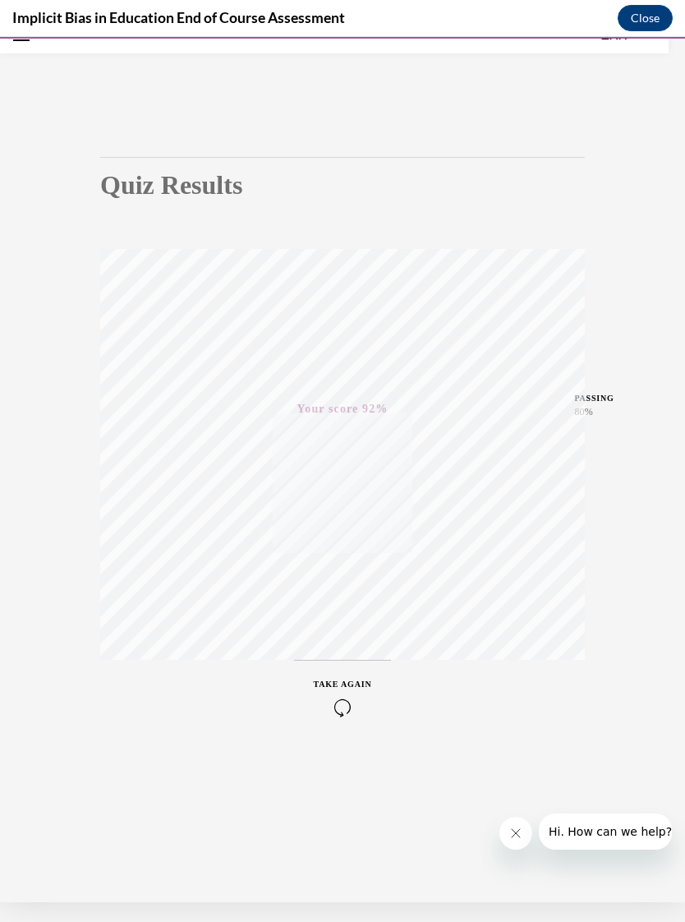
click at [651, 8] on button "Close" at bounding box center [645, 18] width 55 height 26
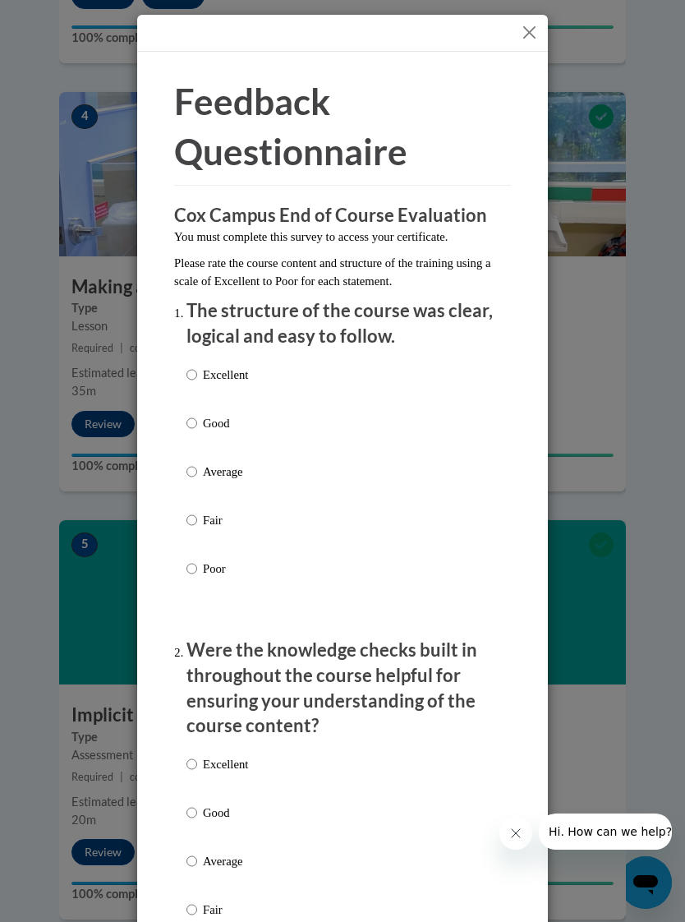
click at [196, 417] on input "Good" at bounding box center [192, 423] width 11 height 18
radio input "true"
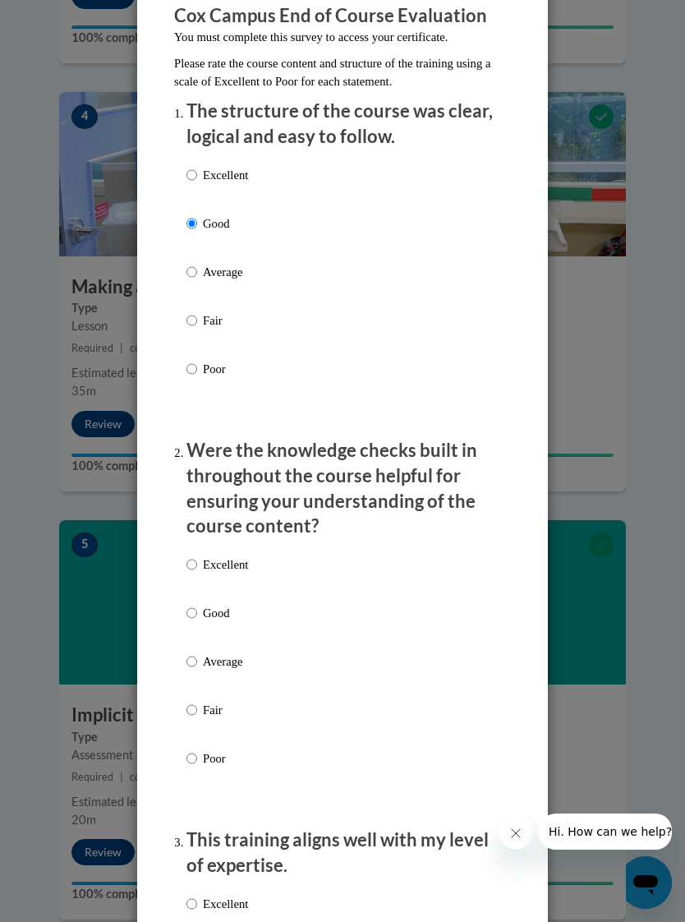
scroll to position [215, 0]
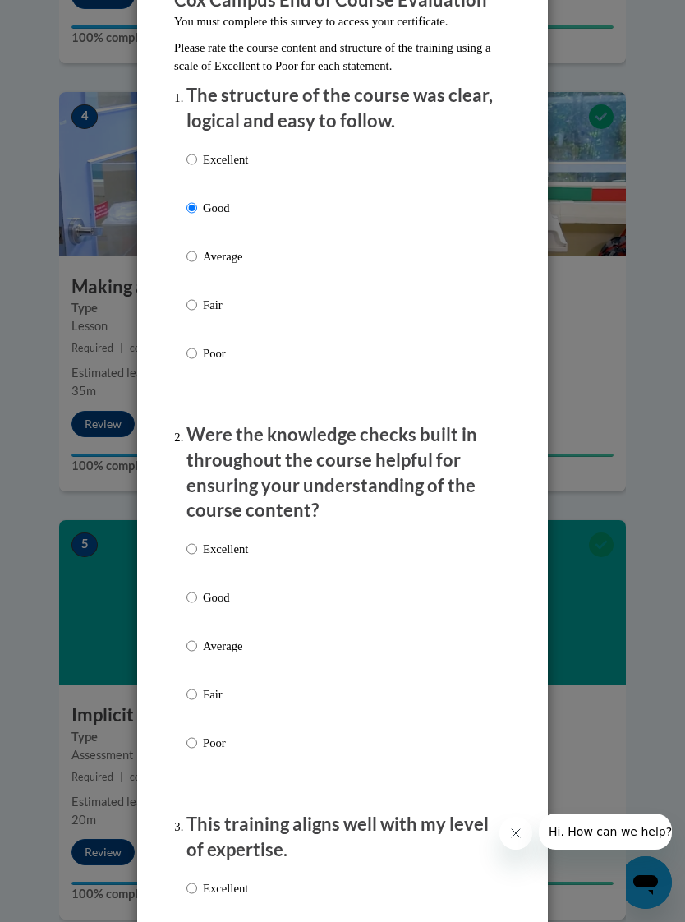
click at [197, 588] on input "Good" at bounding box center [192, 597] width 11 height 18
radio input "true"
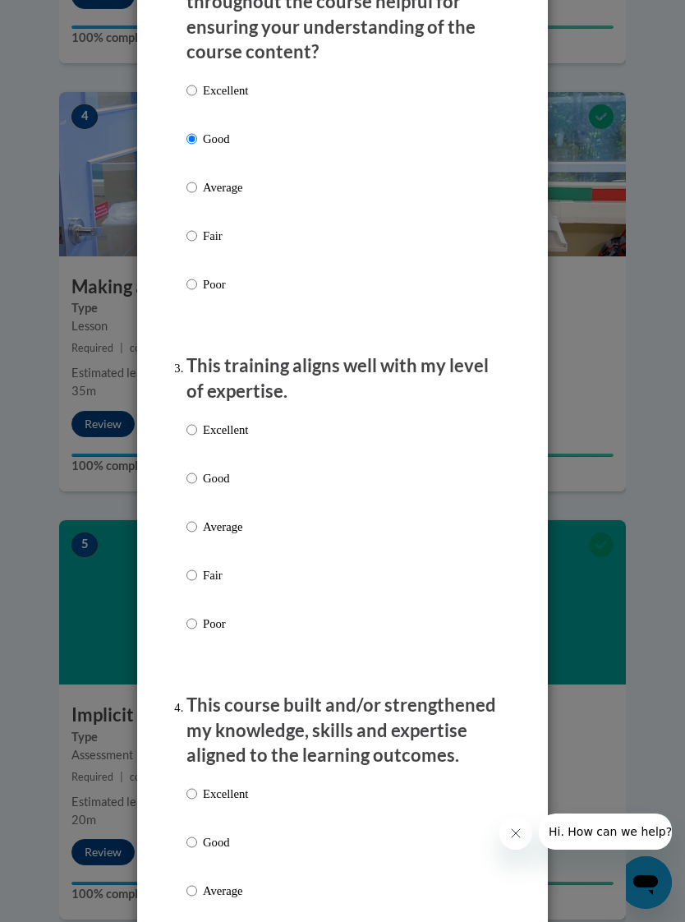
scroll to position [685, 0]
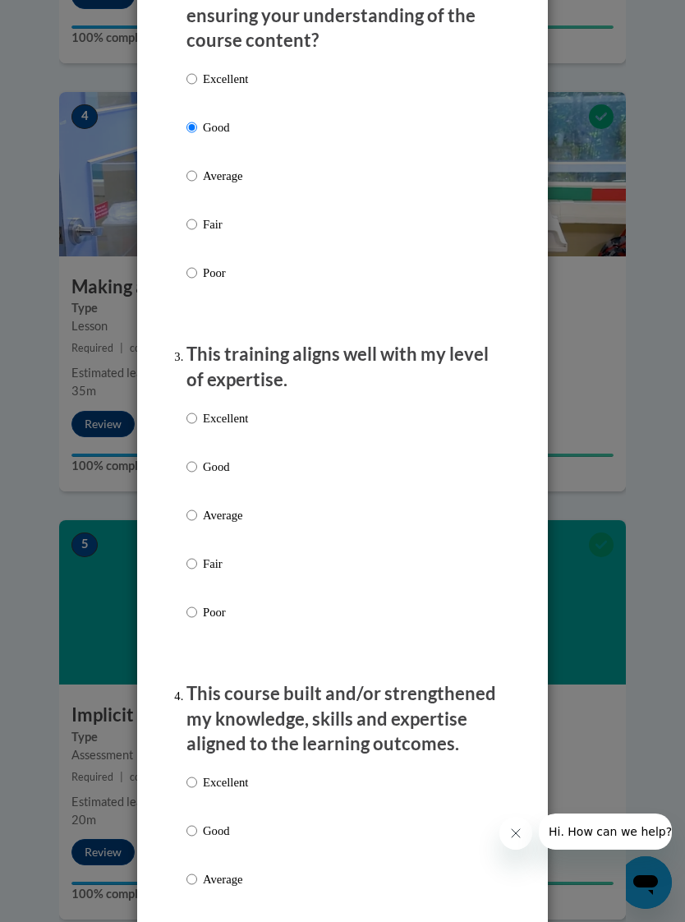
click at [196, 459] on input "Good" at bounding box center [192, 467] width 11 height 18
radio input "true"
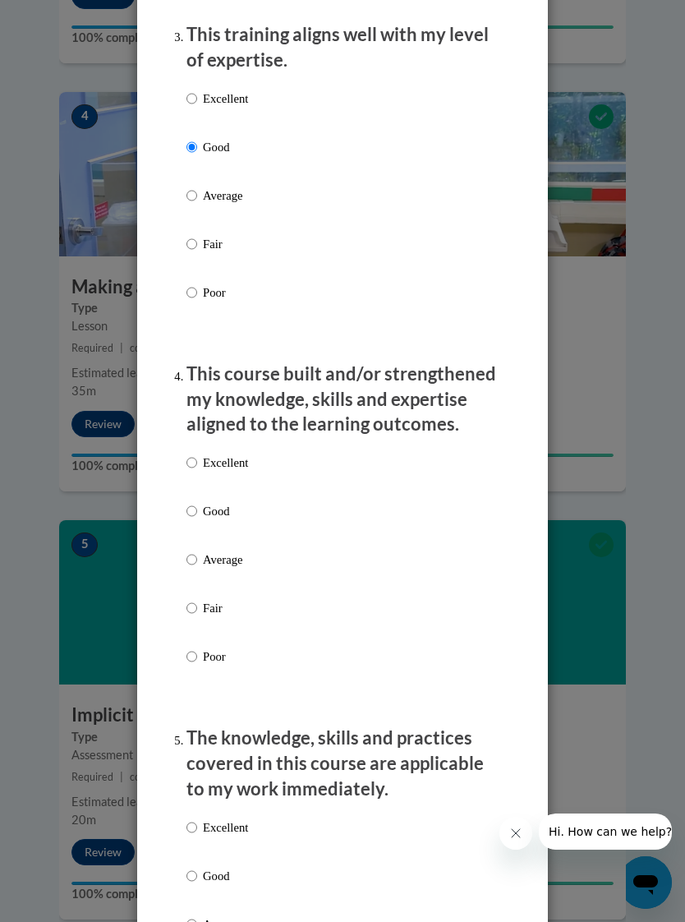
scroll to position [1006, 0]
click at [196, 501] on input "Good" at bounding box center [192, 510] width 11 height 18
radio input "true"
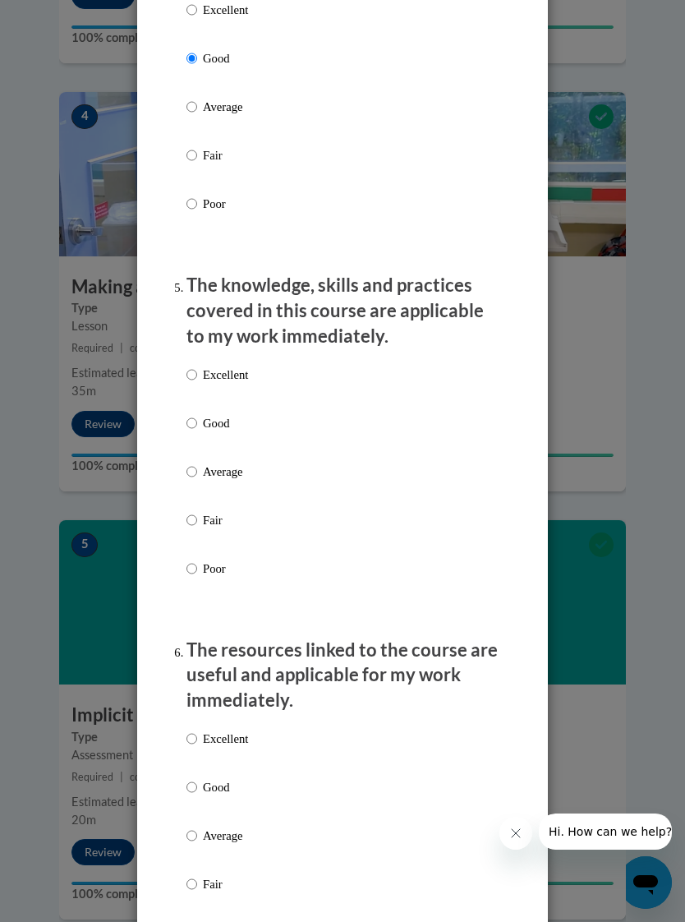
scroll to position [1461, 0]
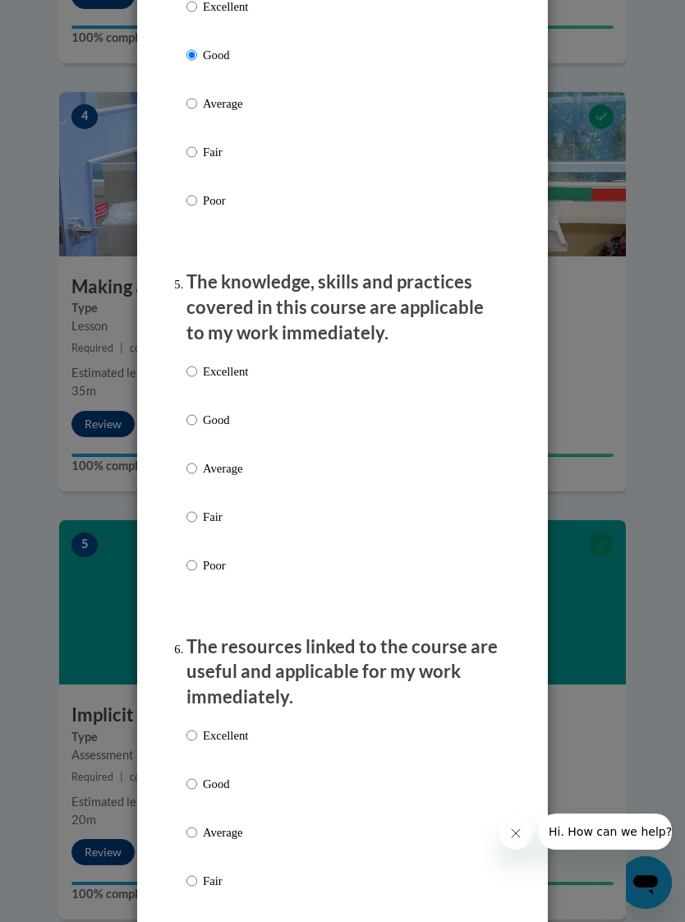
click at [195, 362] on input "Excellent" at bounding box center [192, 371] width 11 height 18
radio input "true"
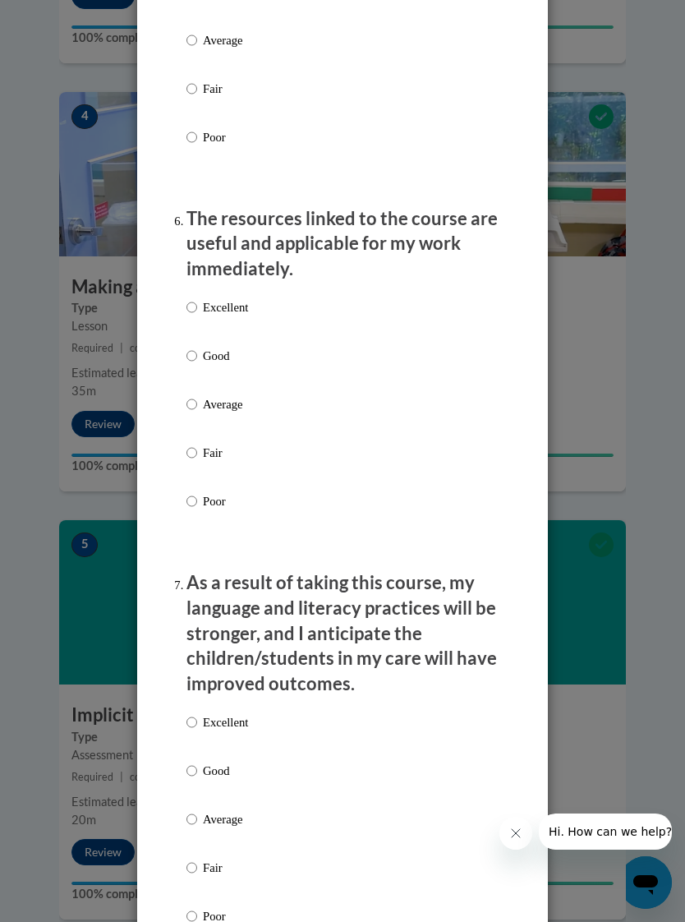
scroll to position [1895, 0]
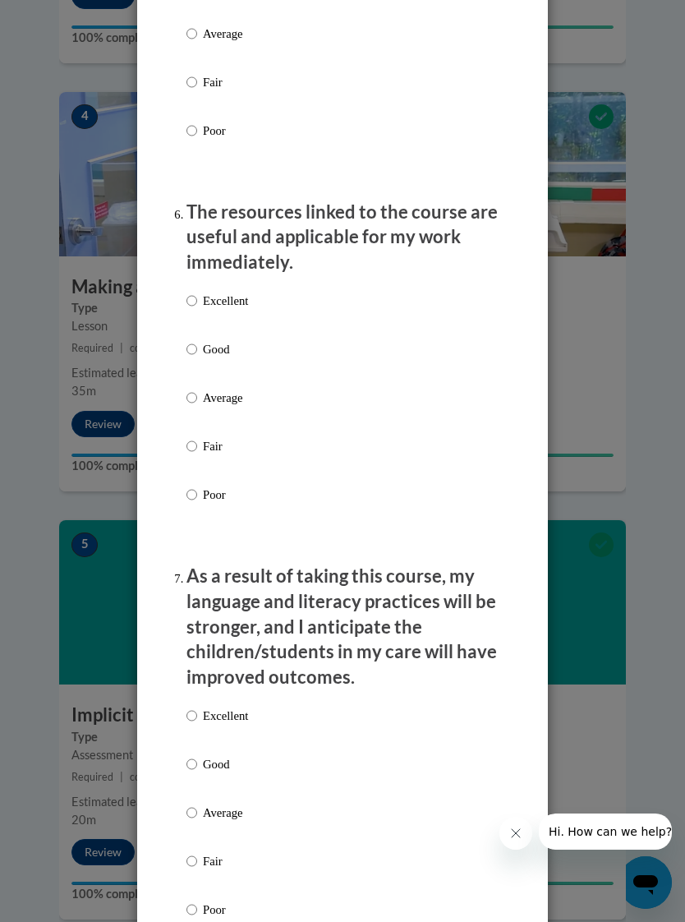
click at [205, 292] on p "Excellent" at bounding box center [225, 301] width 45 height 18
click at [197, 292] on input "Excellent" at bounding box center [192, 301] width 11 height 18
radio input "true"
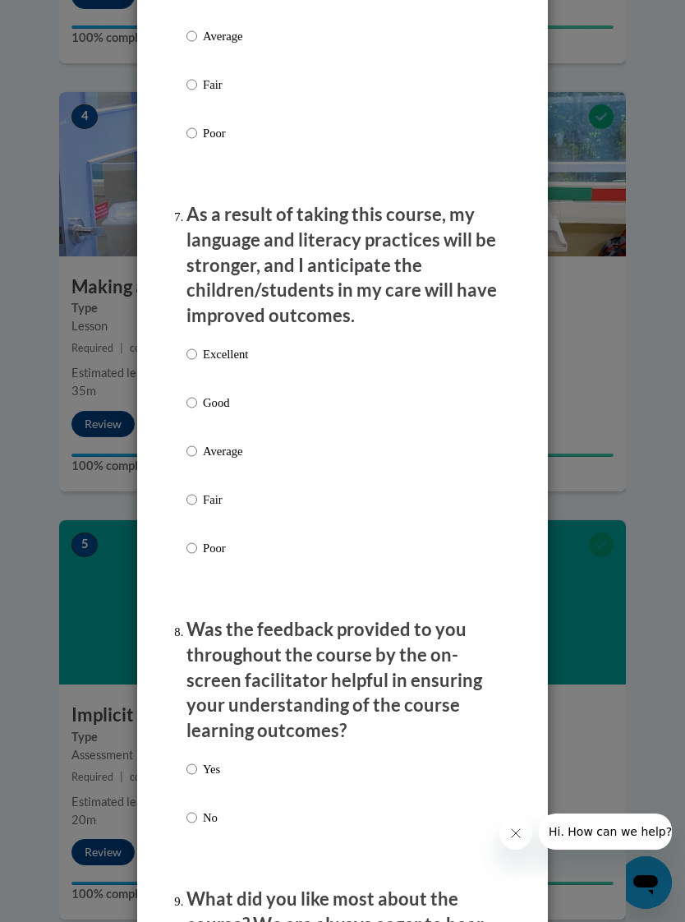
scroll to position [2258, 0]
click at [197, 344] on input "Excellent" at bounding box center [192, 353] width 11 height 18
radio input "true"
click at [196, 759] on input "Yes" at bounding box center [192, 768] width 11 height 18
radio input "true"
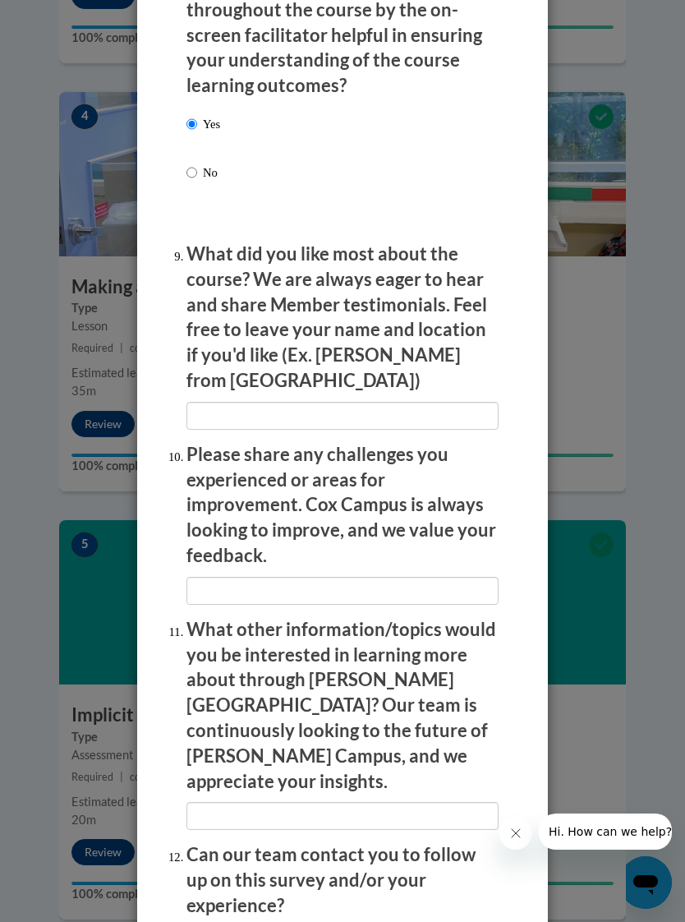
scroll to position [2914, 0]
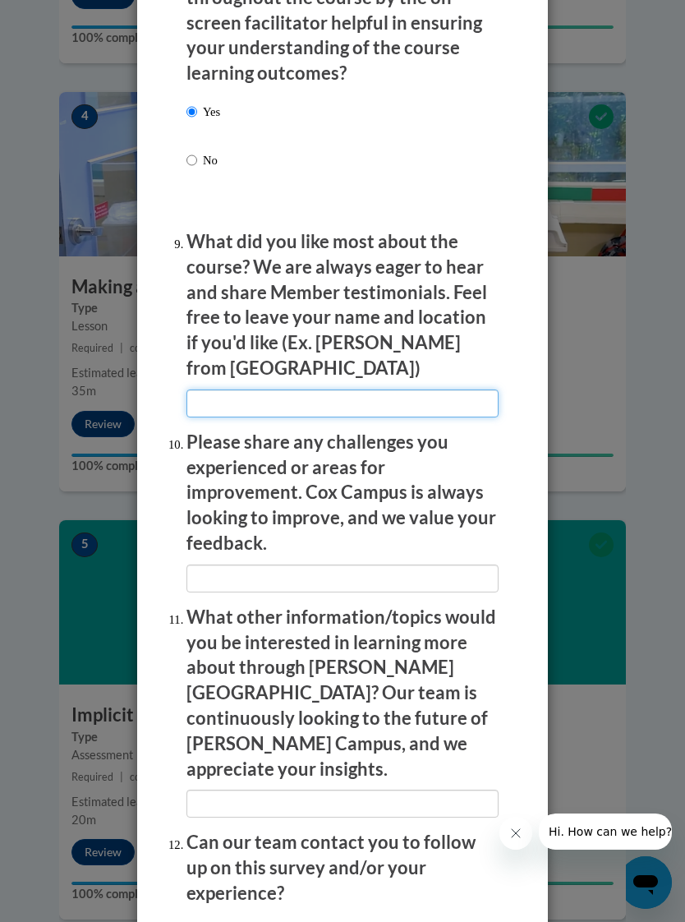
click at [208, 389] on input "textbox" at bounding box center [343, 403] width 312 height 28
type input "Clear examples"
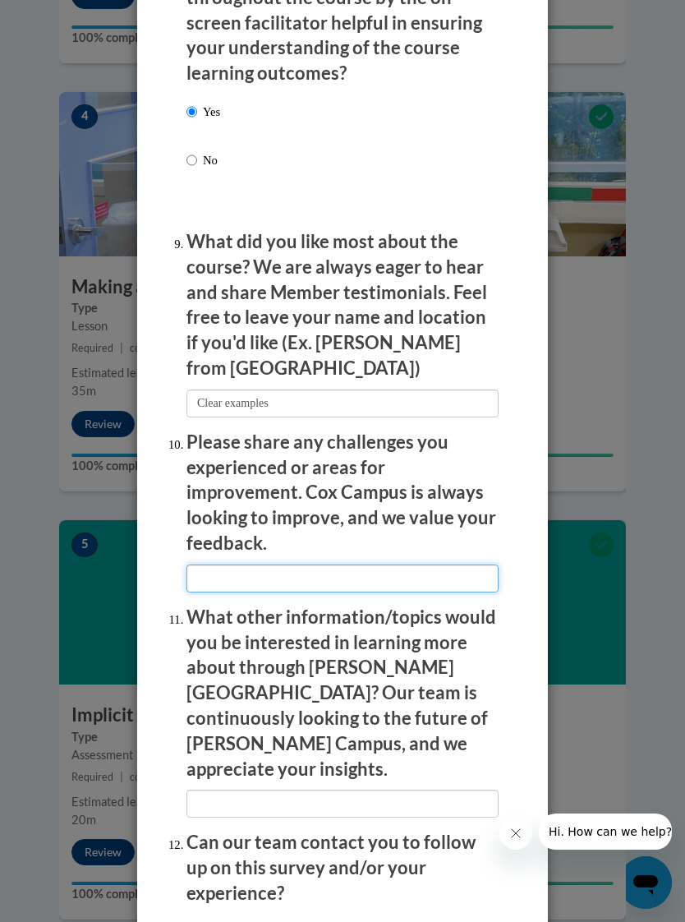
click at [206, 564] on input "textbox" at bounding box center [343, 578] width 312 height 28
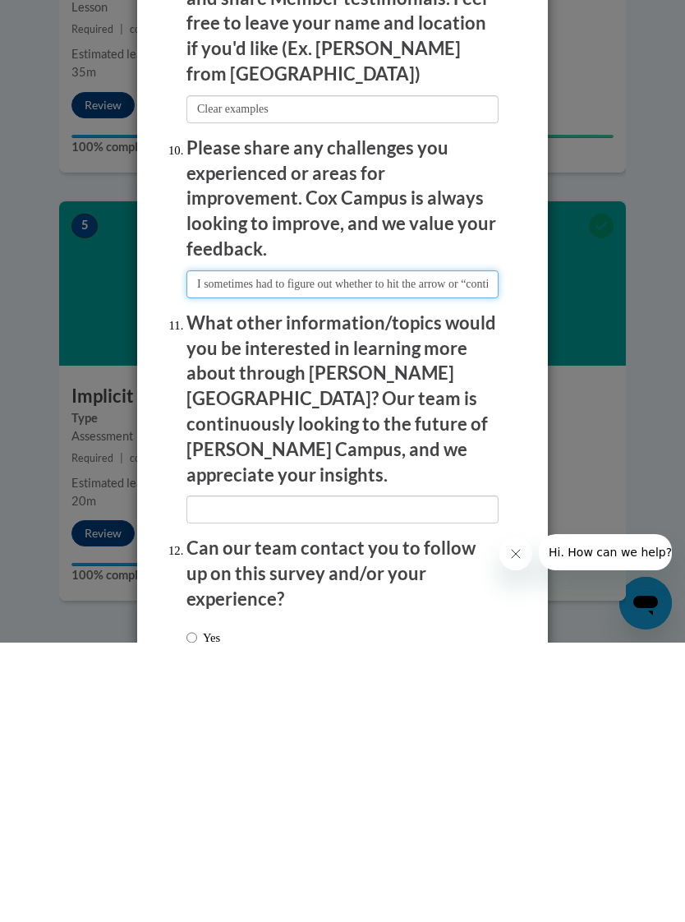
scroll to position [1709, 0]
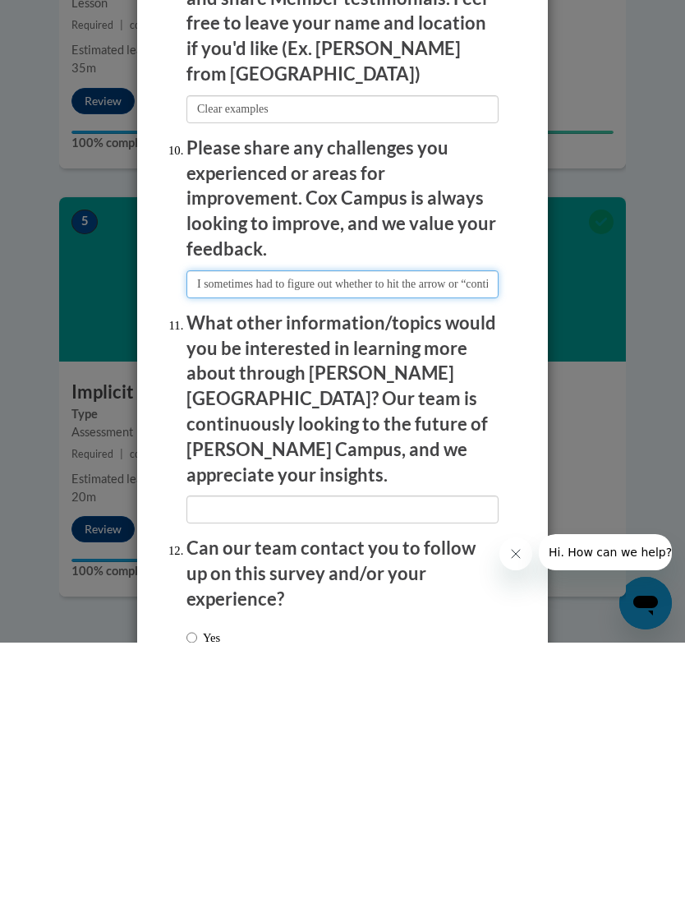
type input "I sometimes had to figure out whether to hit the arrow or “continue.”"
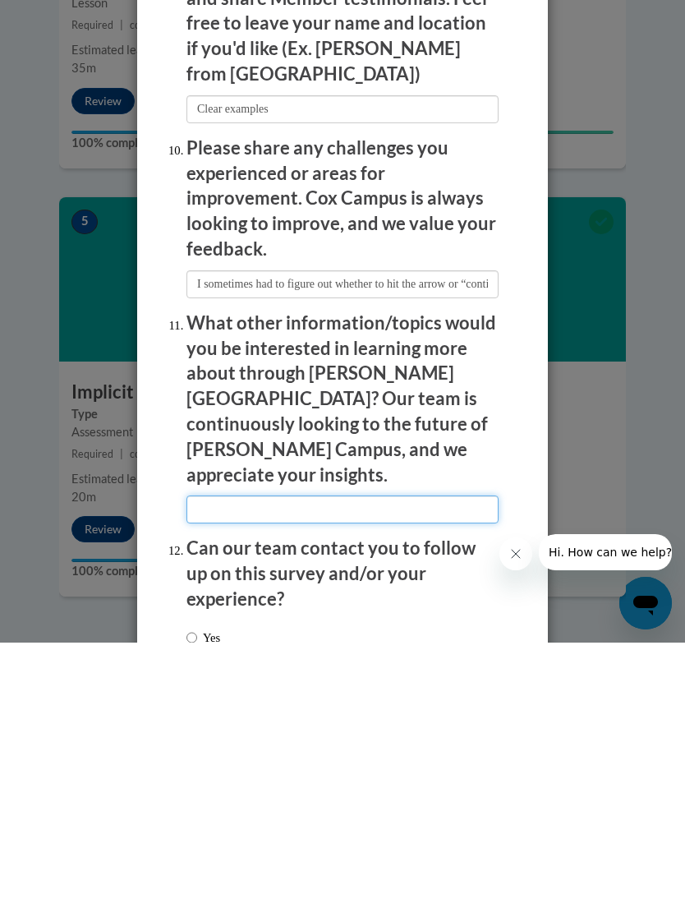
click at [223, 775] on input "textbox" at bounding box center [343, 789] width 312 height 28
type input "Convincing schools to provide assistants or extra time for social/emotional cha…"
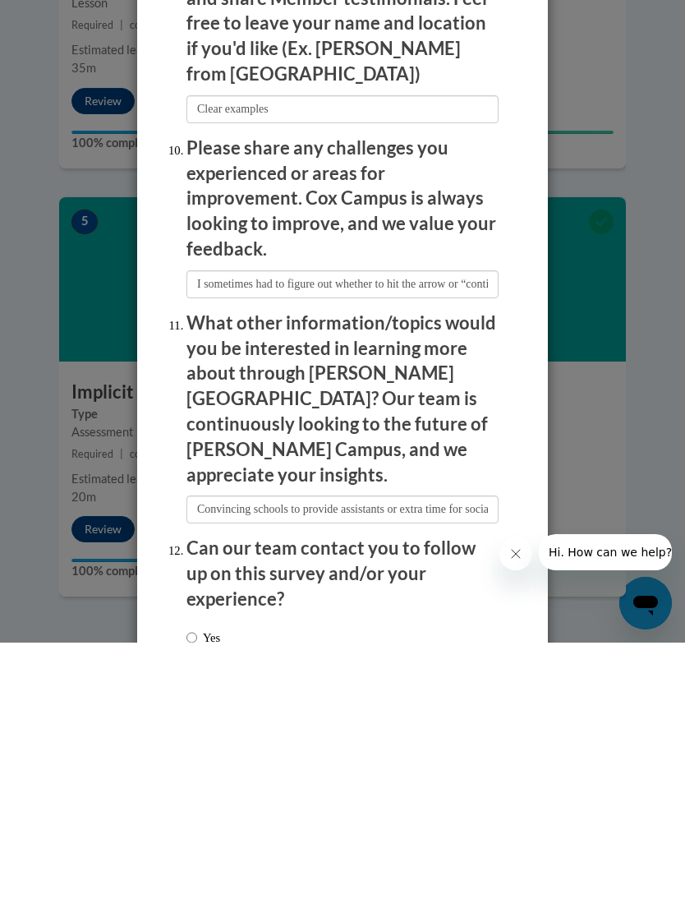
click at [196, 908] on input "Yes" at bounding box center [192, 917] width 11 height 18
radio input "true"
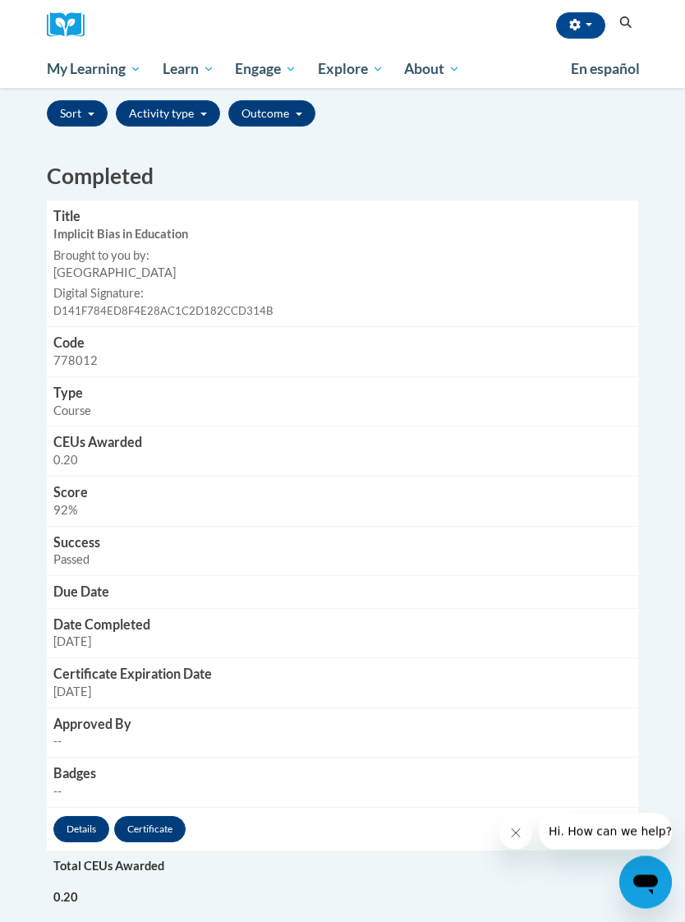
scroll to position [408, 0]
click at [194, 666] on h3 "Certificate Expiration Date" at bounding box center [342, 675] width 578 height 19
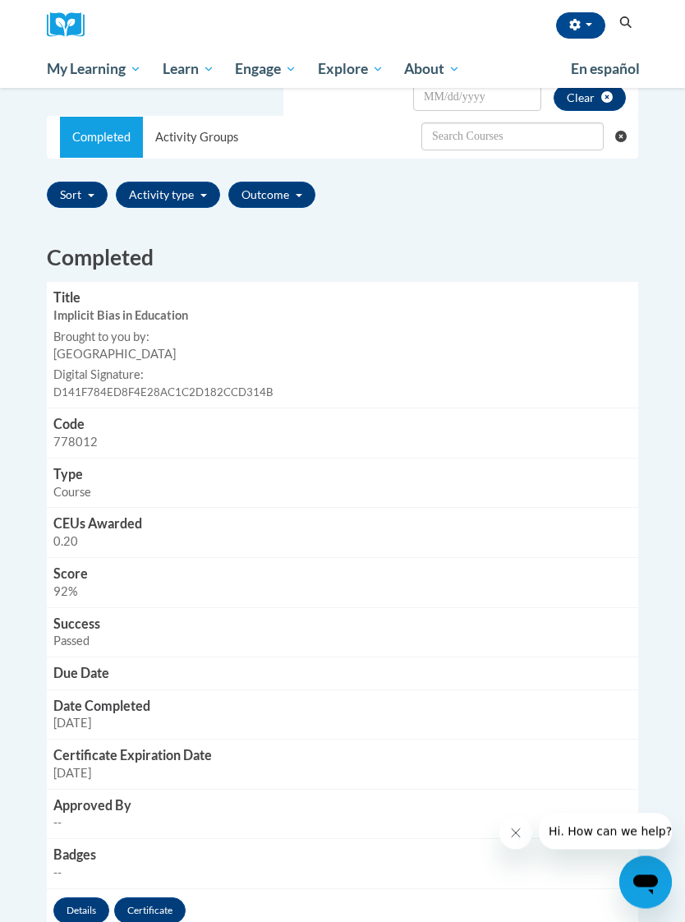
scroll to position [328, 0]
click at [122, 573] on td "Score 92%" at bounding box center [343, 582] width 592 height 50
click at [163, 897] on link "Certificate" at bounding box center [149, 910] width 71 height 26
click at [160, 897] on link "Certificate" at bounding box center [149, 910] width 71 height 26
